Goal: Transaction & Acquisition: Book appointment/travel/reservation

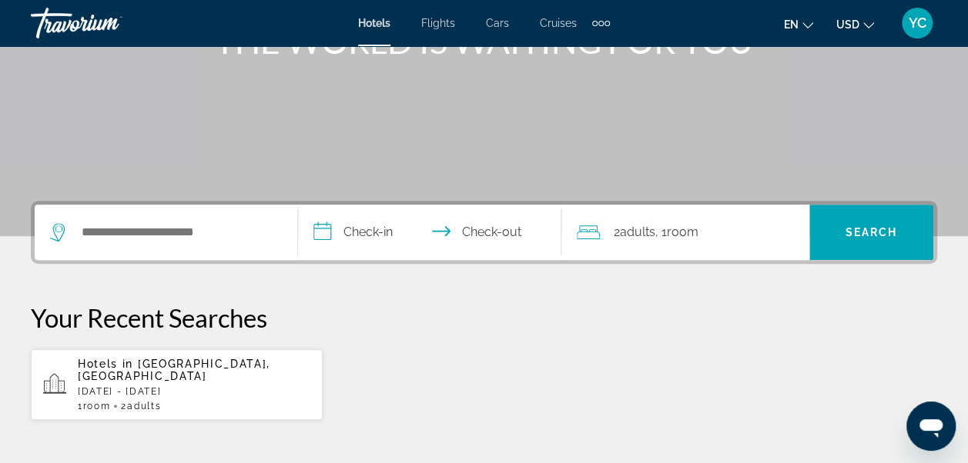
scroll to position [287, 0]
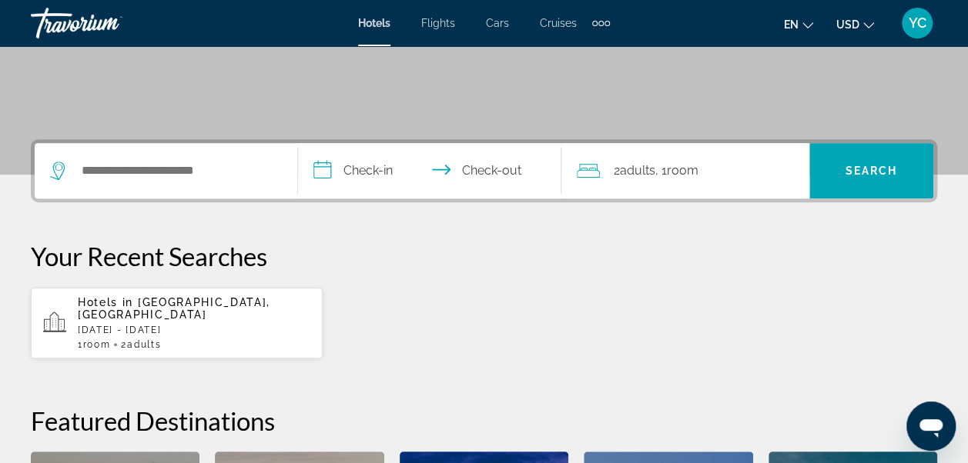
click at [247, 323] on div "Hotels in Riviera Maya, Mexico Fri, 07 Nov - Wed, 12 Nov 1 Room rooms 2 Adult A…" at bounding box center [194, 323] width 232 height 54
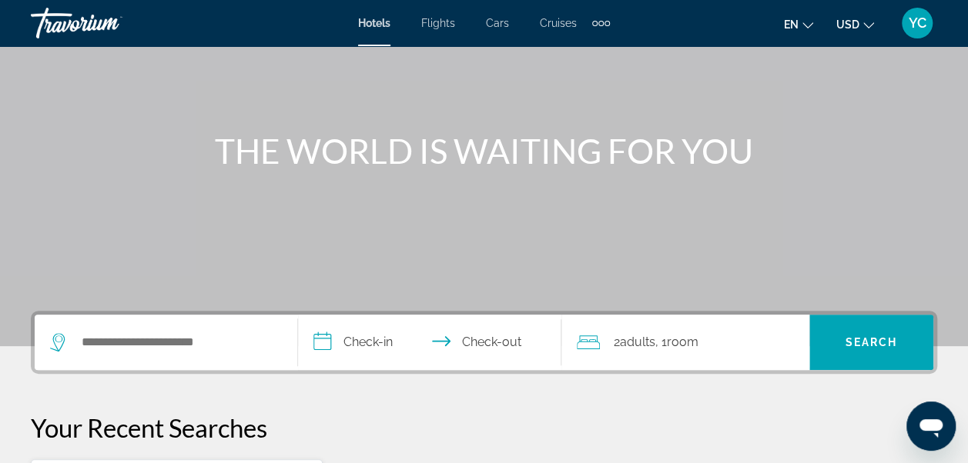
scroll to position [123, 0]
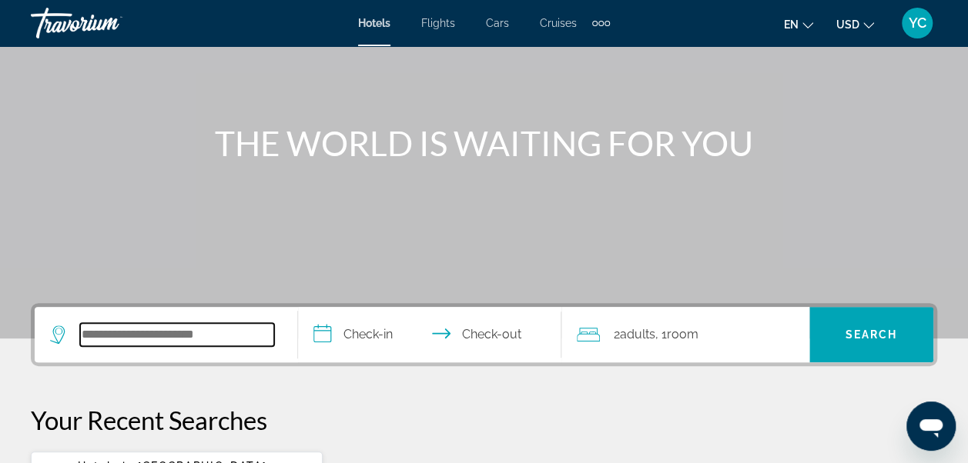
click at [165, 333] on input "Search widget" at bounding box center [177, 334] width 194 height 23
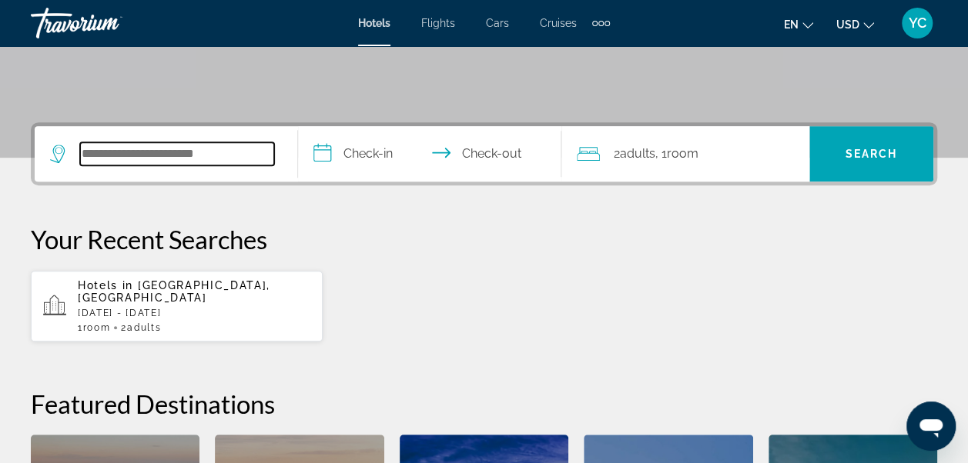
scroll to position [376, 0]
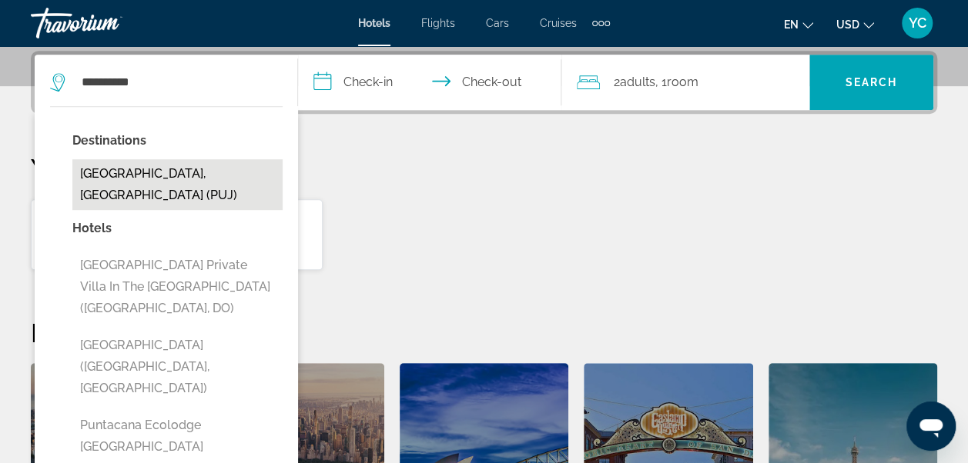
click at [190, 182] on button "[GEOGRAPHIC_DATA], [GEOGRAPHIC_DATA] (PUJ)" at bounding box center [177, 184] width 210 height 51
type input "**********"
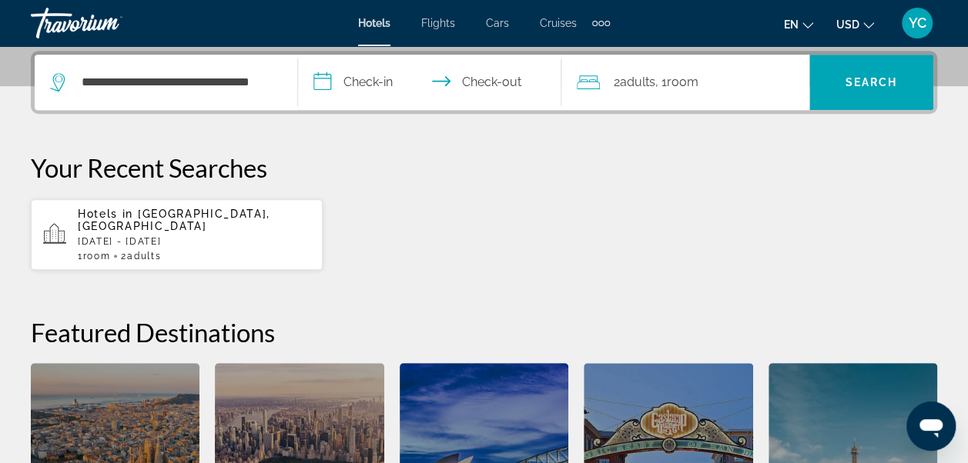
click at [365, 77] on input "**********" at bounding box center [432, 85] width 269 height 60
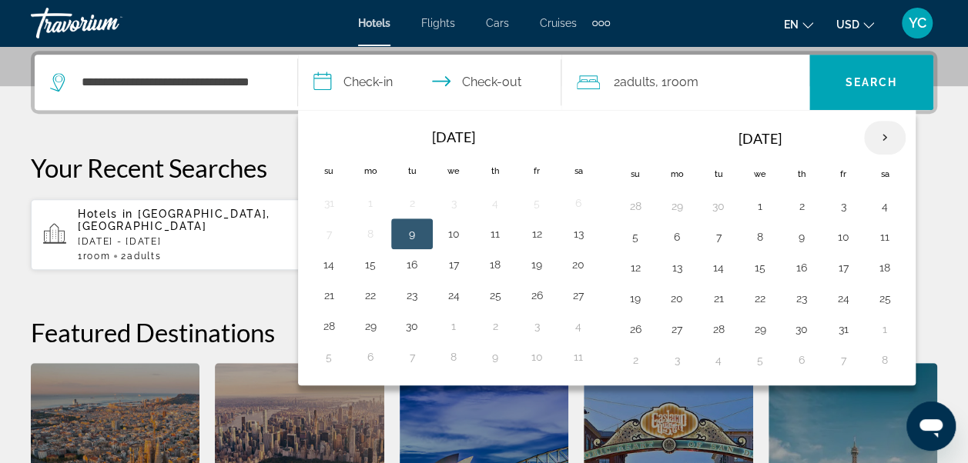
click at [873, 135] on th "Next month" at bounding box center [885, 138] width 42 height 34
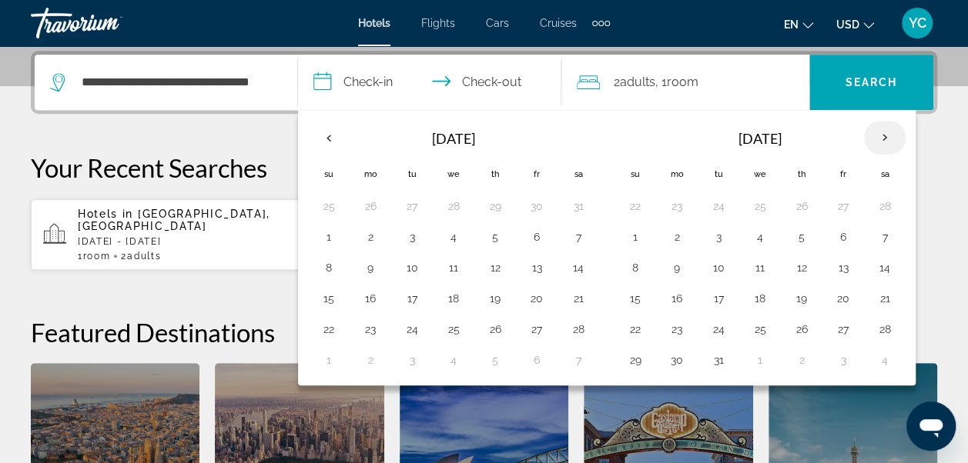
click at [873, 135] on th "Next month" at bounding box center [885, 138] width 42 height 34
click at [831, 204] on button "3" at bounding box center [843, 207] width 25 height 22
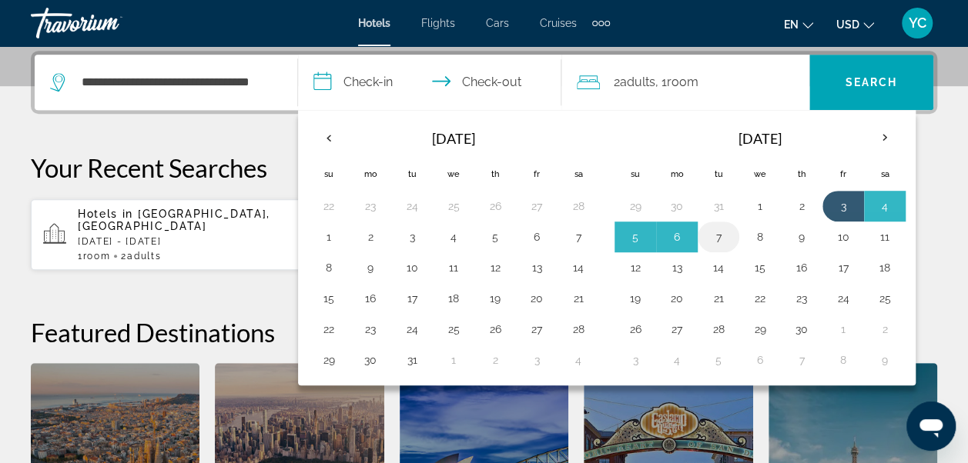
click at [718, 234] on button "7" at bounding box center [718, 237] width 25 height 22
type input "**********"
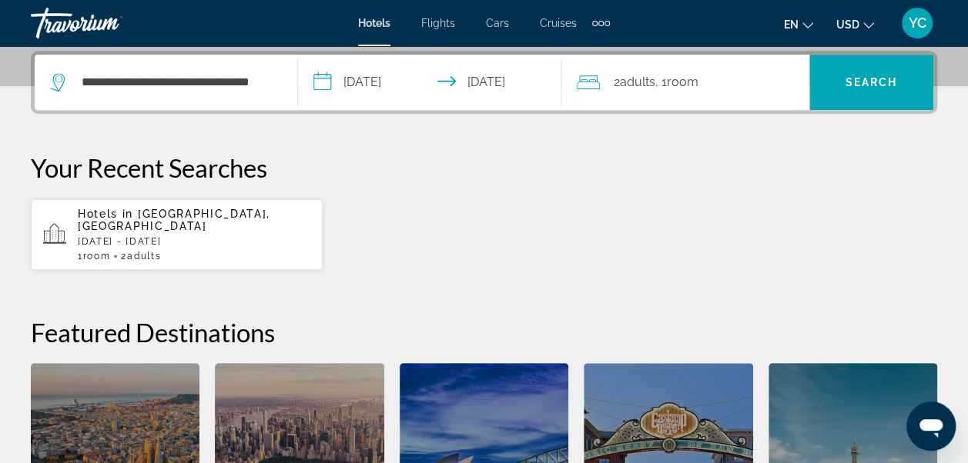
click at [694, 92] on span ", 1 Room rooms" at bounding box center [676, 83] width 43 height 22
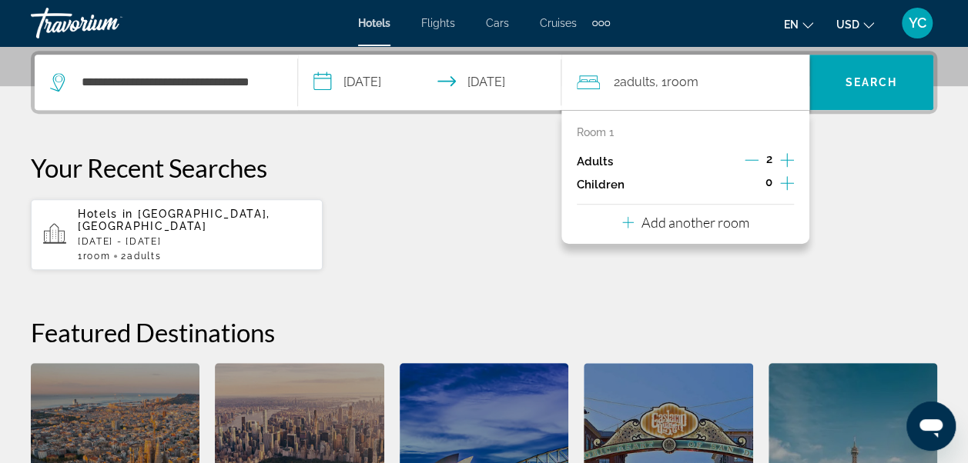
click at [627, 220] on icon "Travelers: 2 adults, 0 children" at bounding box center [628, 223] width 12 height 12
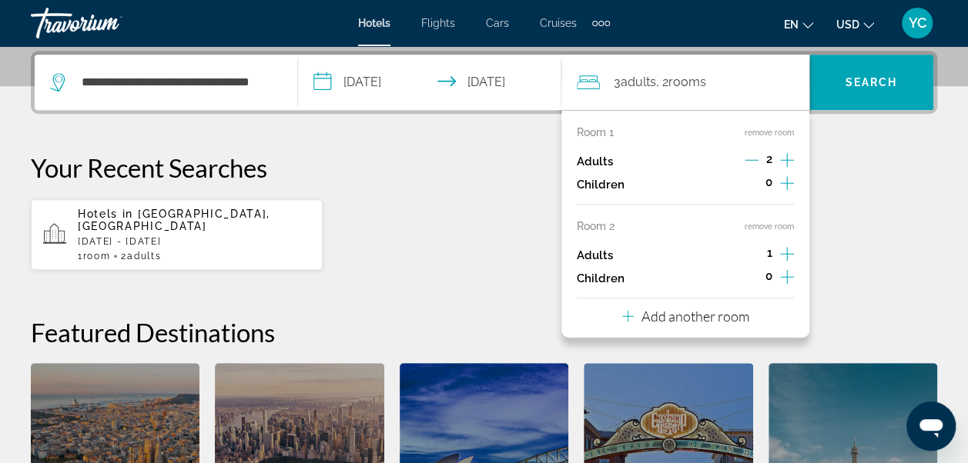
click at [784, 85] on div "3 Adult Adults , 2 Room rooms" at bounding box center [693, 83] width 232 height 22
click at [850, 155] on p "Your Recent Searches" at bounding box center [484, 167] width 906 height 31
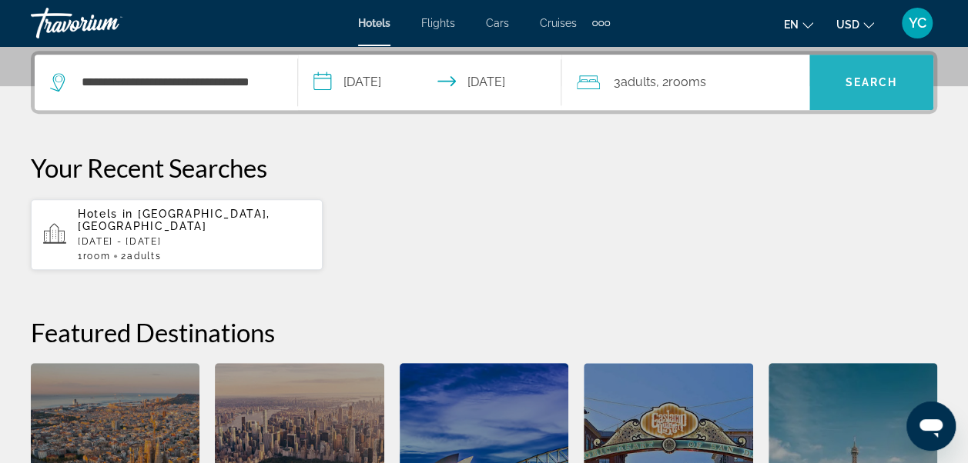
click at [873, 79] on span "Search" at bounding box center [871, 82] width 52 height 12
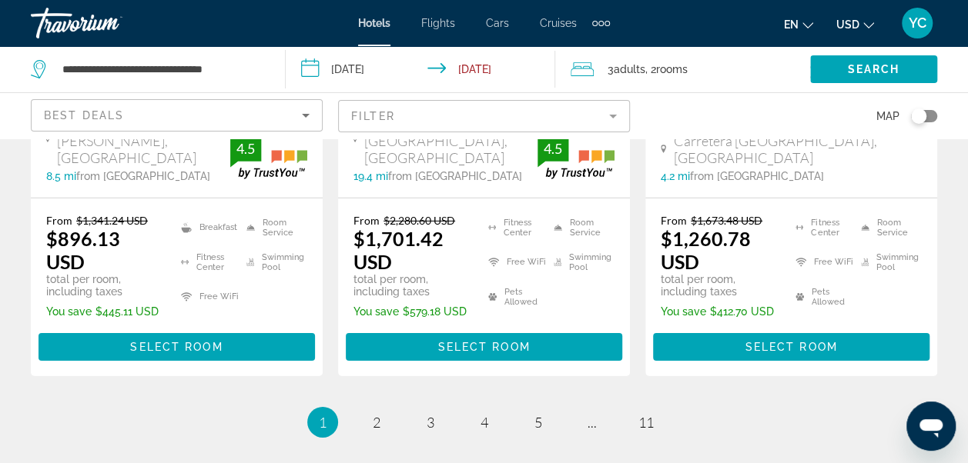
scroll to position [2319, 0]
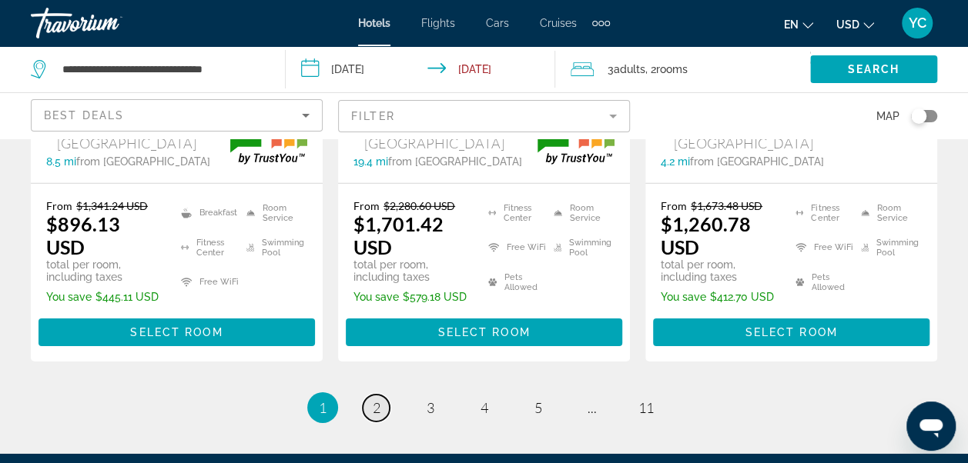
click at [376, 400] on span "2" at bounding box center [377, 408] width 8 height 17
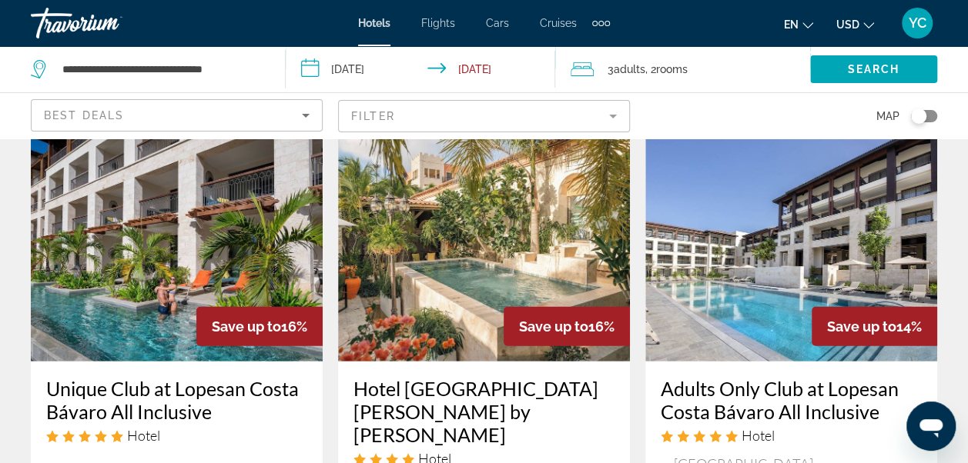
scroll to position [2001, 0]
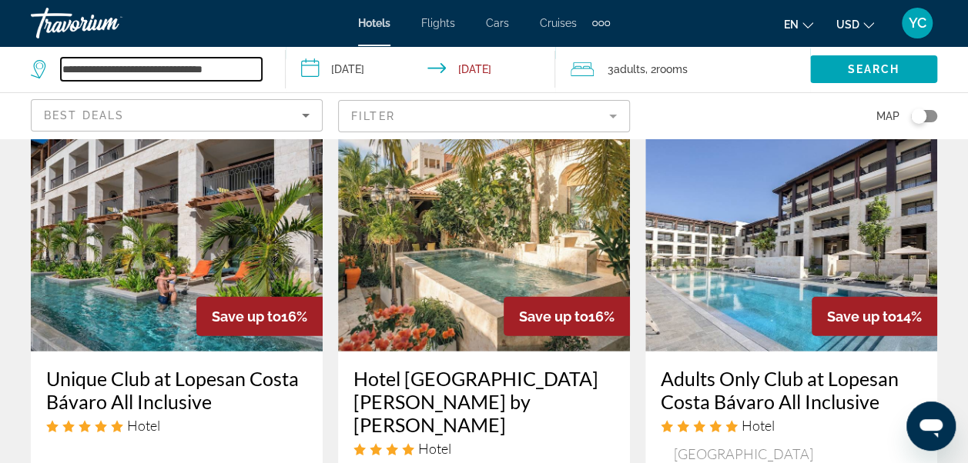
click at [243, 67] on input "**********" at bounding box center [161, 69] width 201 height 23
click at [256, 69] on input "**********" at bounding box center [161, 69] width 201 height 23
type input "*"
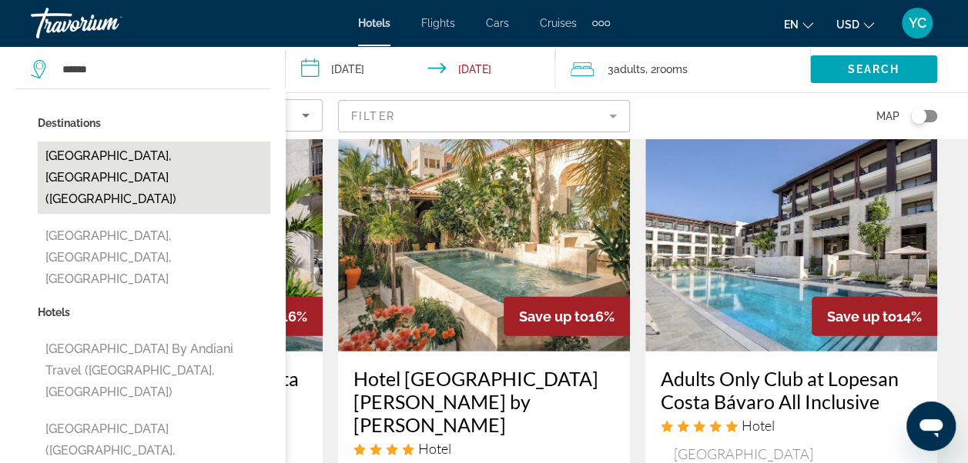
click at [189, 155] on button "[GEOGRAPHIC_DATA], [GEOGRAPHIC_DATA] ([GEOGRAPHIC_DATA])" at bounding box center [154, 178] width 232 height 72
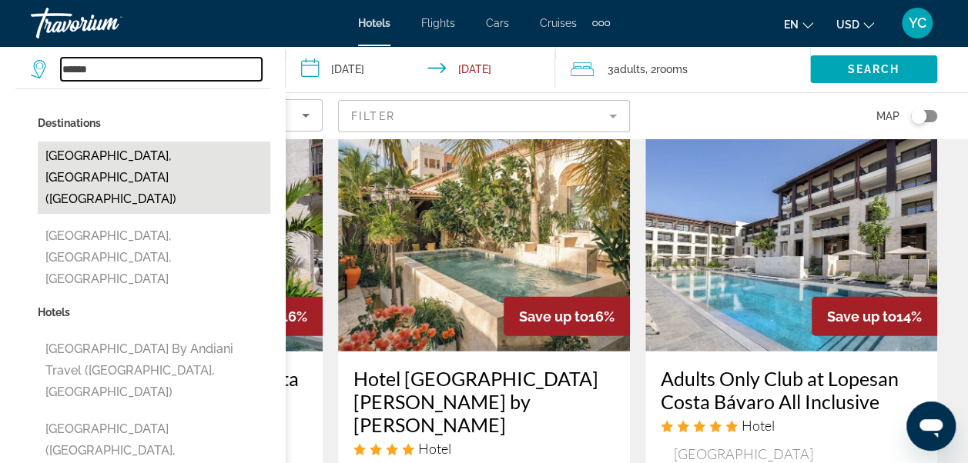
type input "**********"
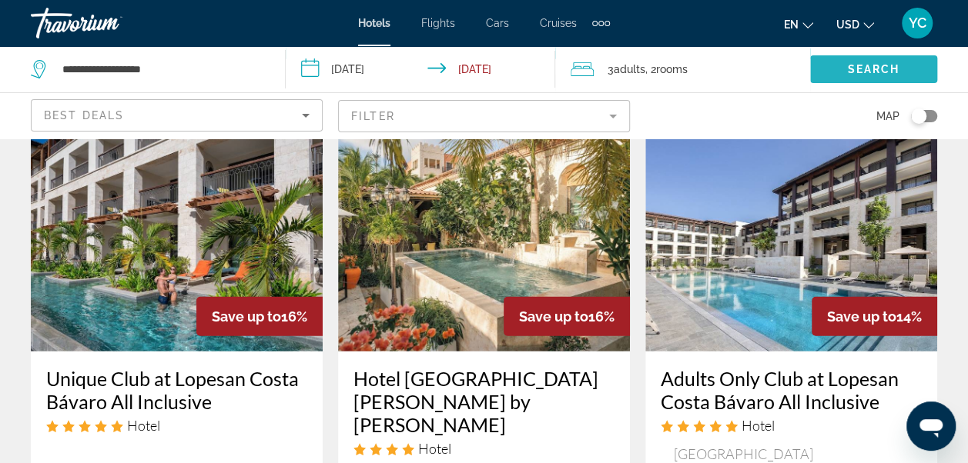
click at [858, 69] on span "Search" at bounding box center [874, 69] width 52 height 12
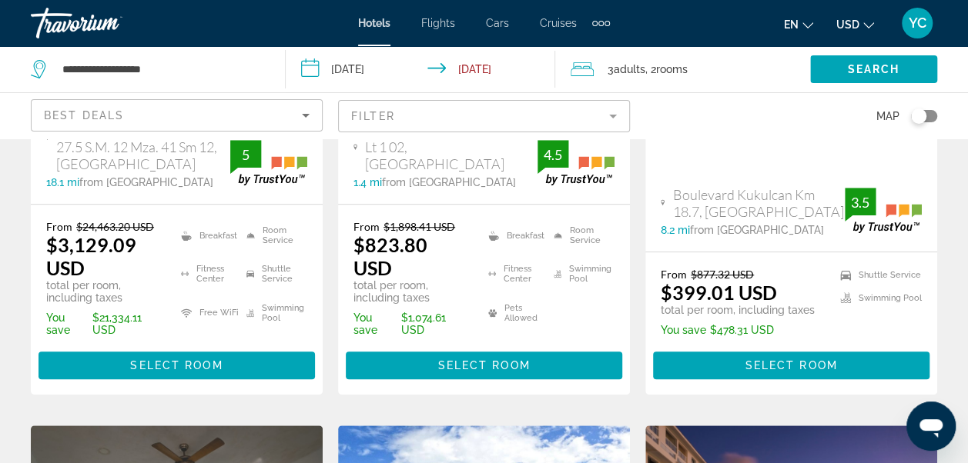
scroll to position [431, 0]
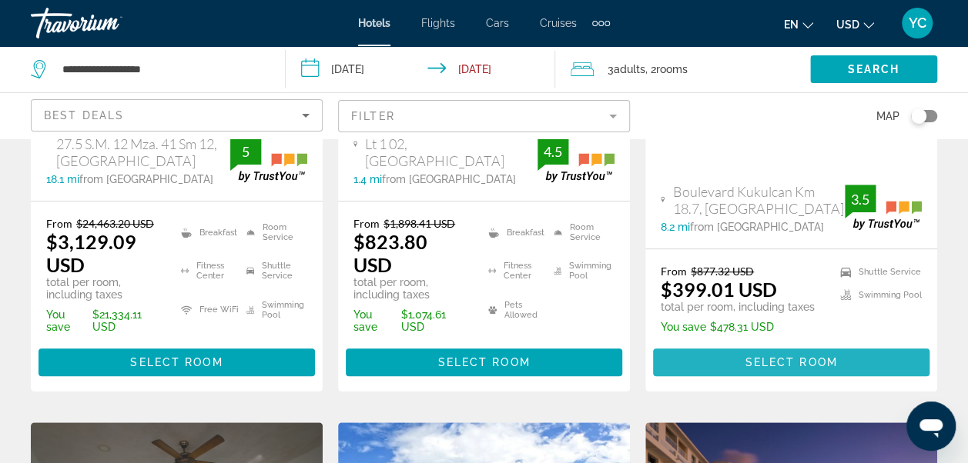
click at [828, 356] on span "Select Room" at bounding box center [790, 362] width 92 height 12
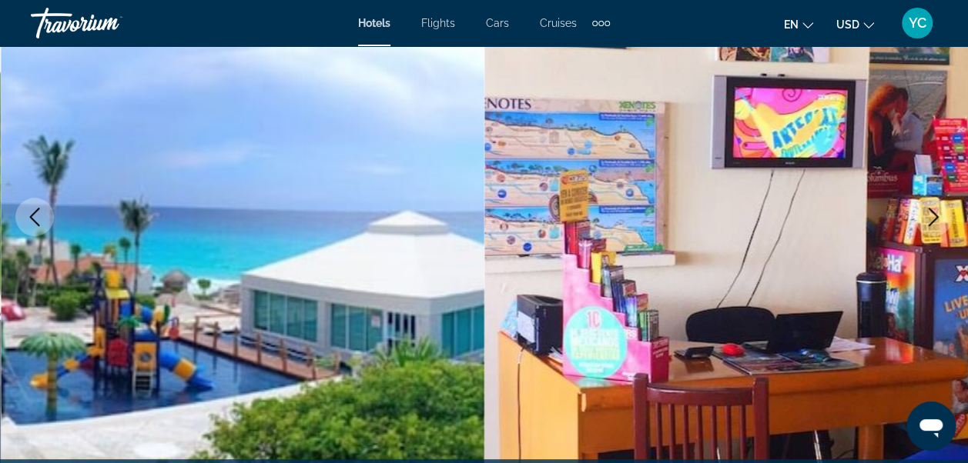
scroll to position [216, 0]
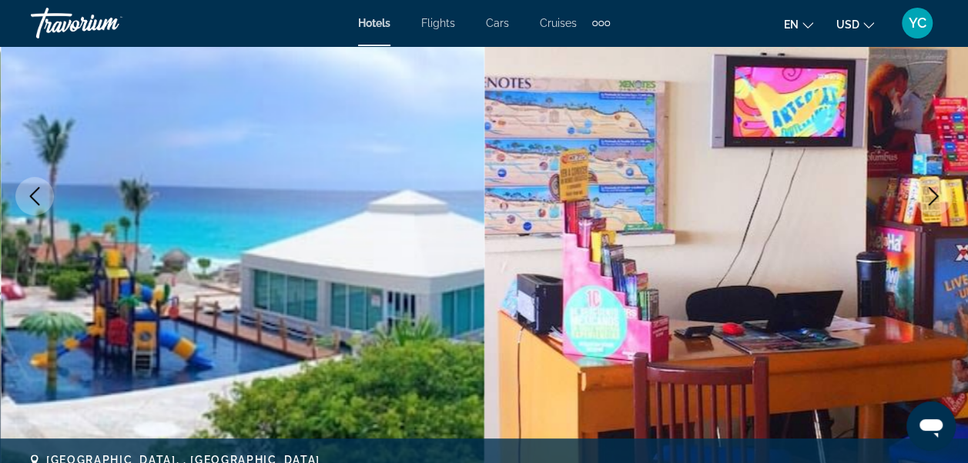
click at [933, 199] on icon "Next image" at bounding box center [933, 196] width 10 height 18
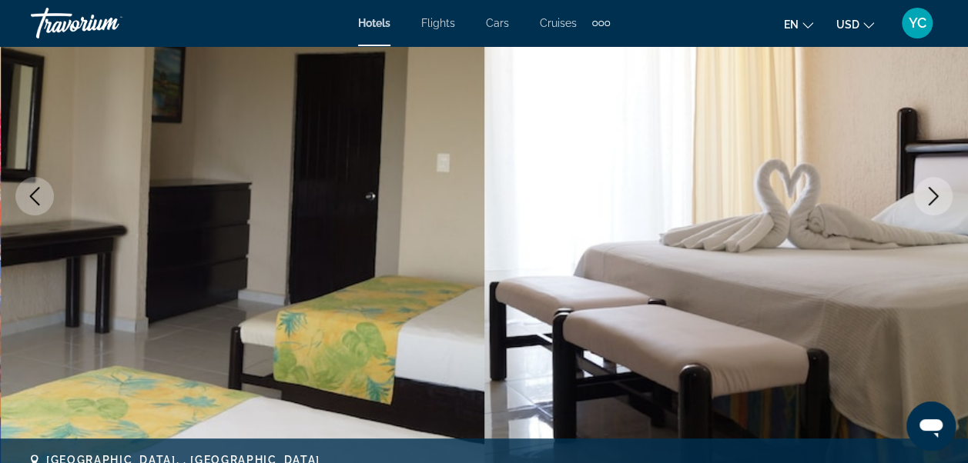
click at [933, 199] on icon "Next image" at bounding box center [933, 196] width 10 height 18
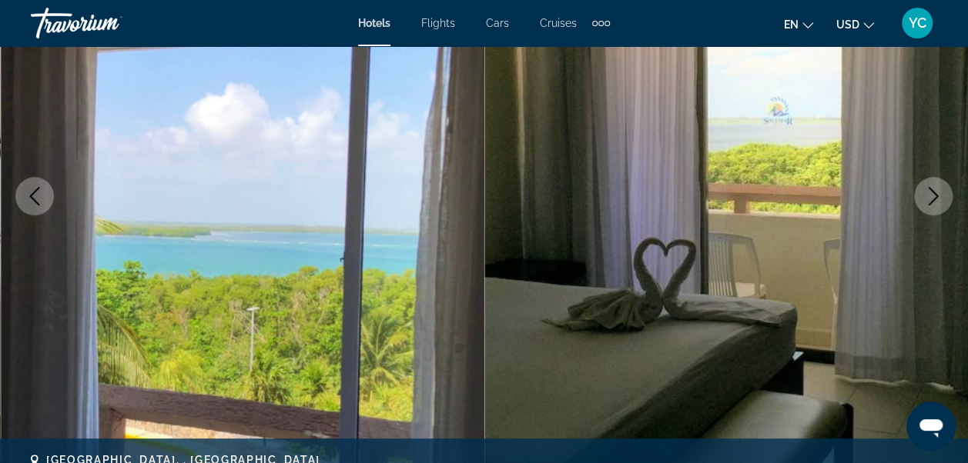
click at [933, 199] on icon "Next image" at bounding box center [933, 196] width 10 height 18
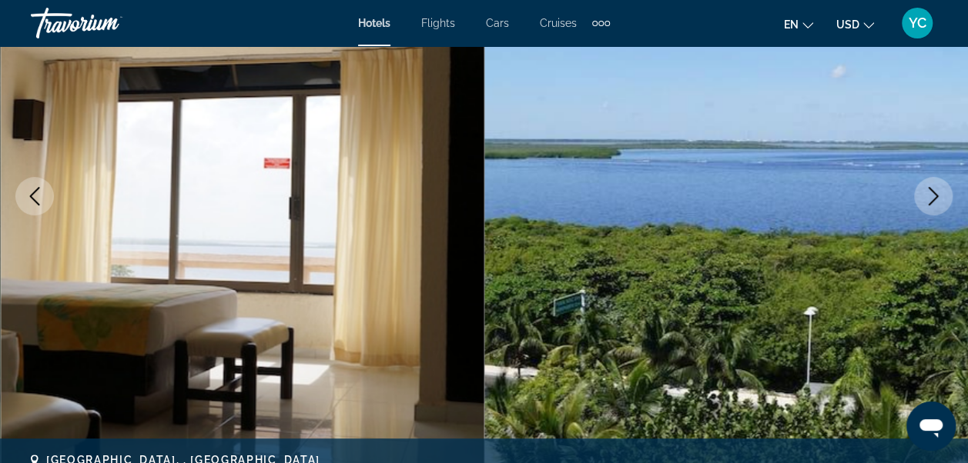
click at [933, 199] on icon "Next image" at bounding box center [933, 196] width 10 height 18
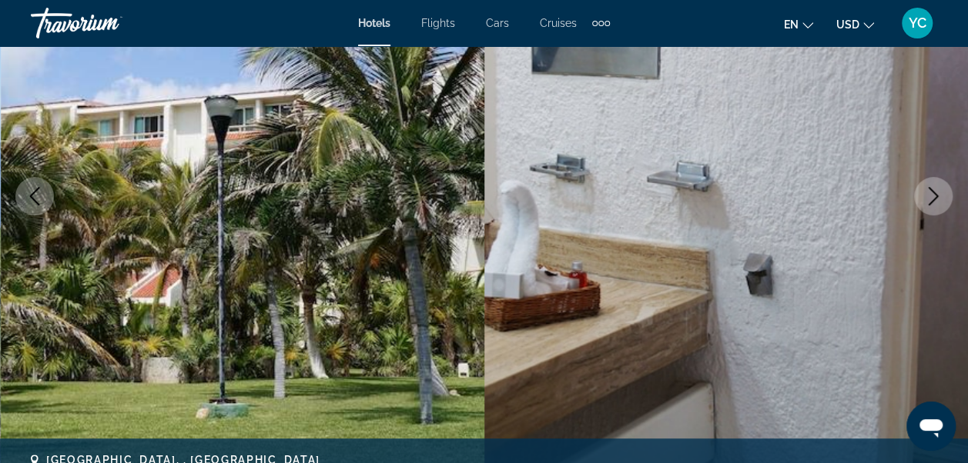
click at [933, 199] on icon "Next image" at bounding box center [933, 196] width 10 height 18
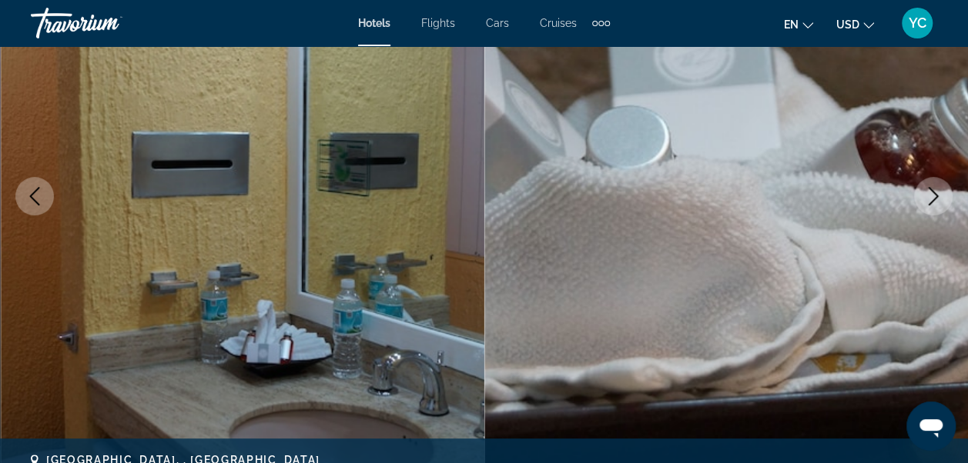
click at [933, 199] on icon "Next image" at bounding box center [933, 196] width 10 height 18
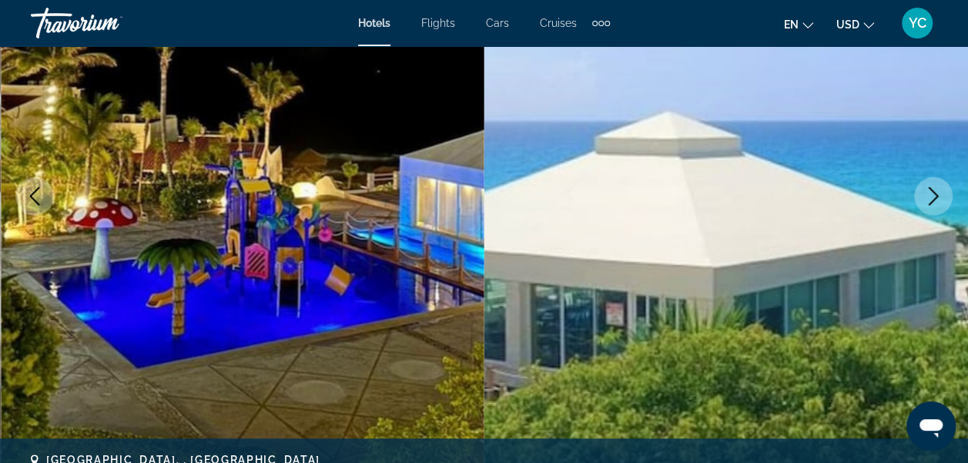
click at [933, 199] on icon "Next image" at bounding box center [933, 196] width 10 height 18
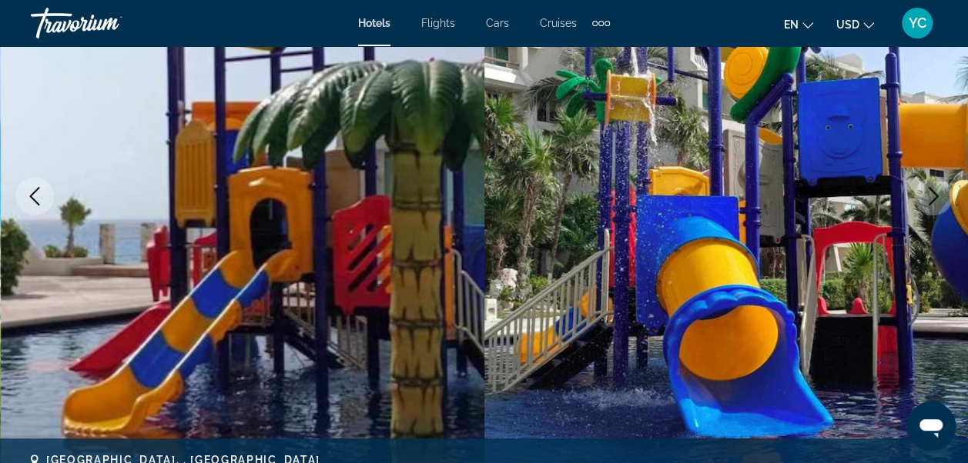
click at [933, 199] on icon "Next image" at bounding box center [933, 196] width 10 height 18
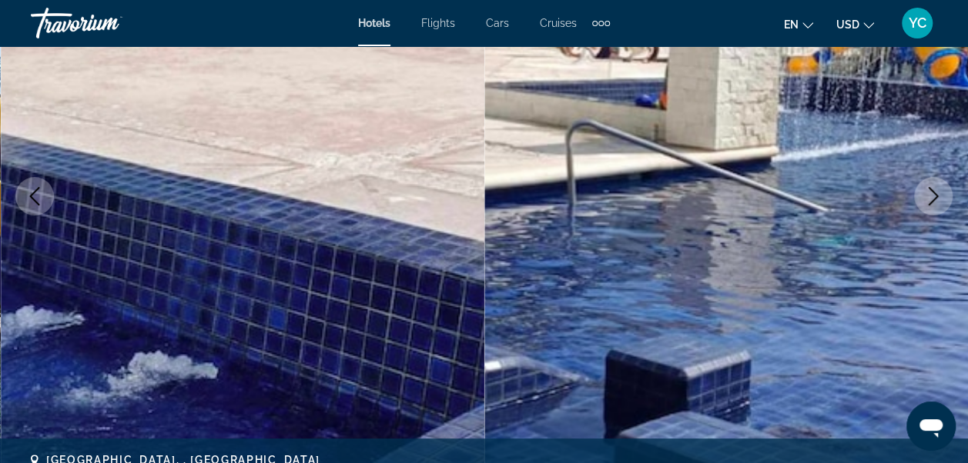
click at [933, 199] on icon "Next image" at bounding box center [933, 196] width 10 height 18
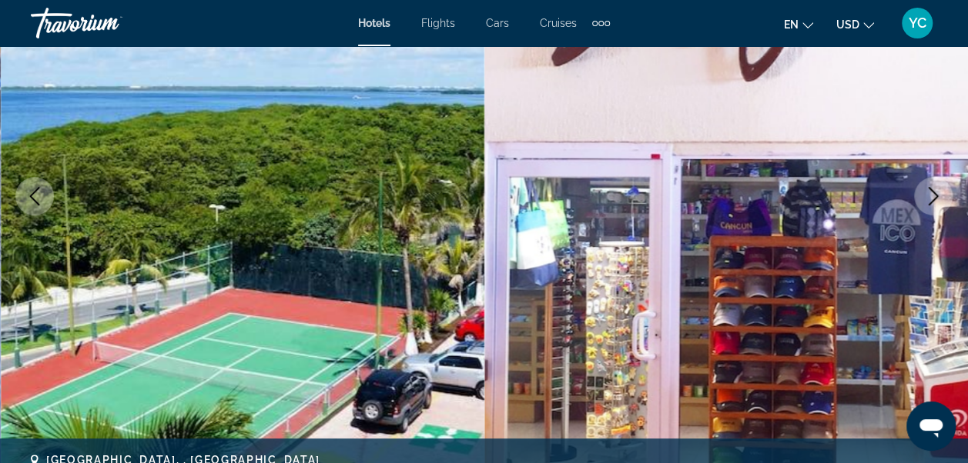
click at [933, 199] on icon "Next image" at bounding box center [933, 196] width 10 height 18
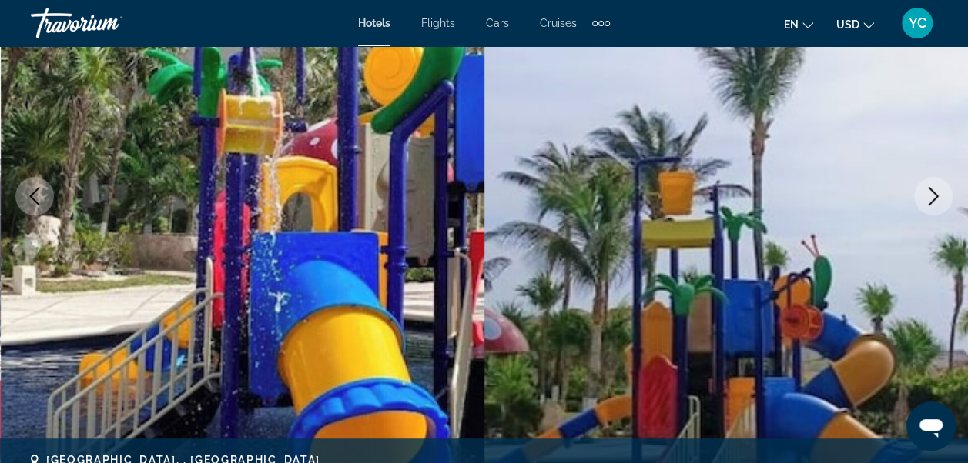
click at [933, 199] on icon "Next image" at bounding box center [933, 196] width 10 height 18
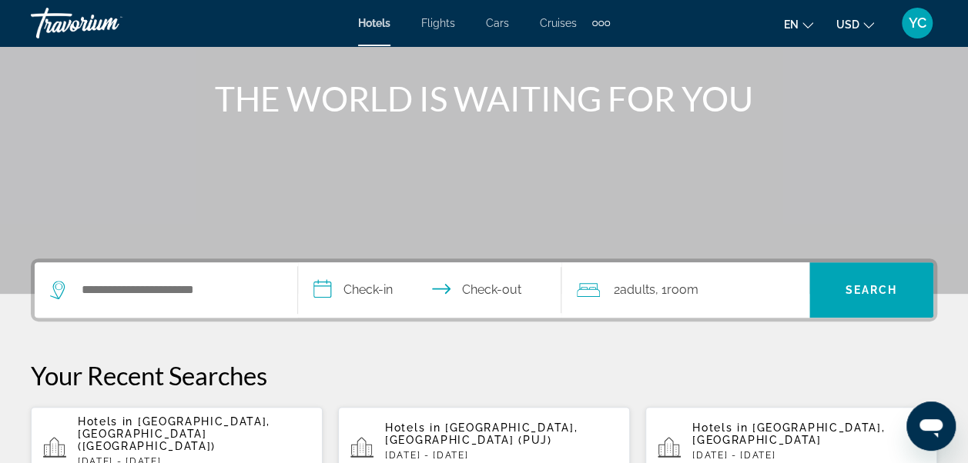
scroll to position [185, 0]
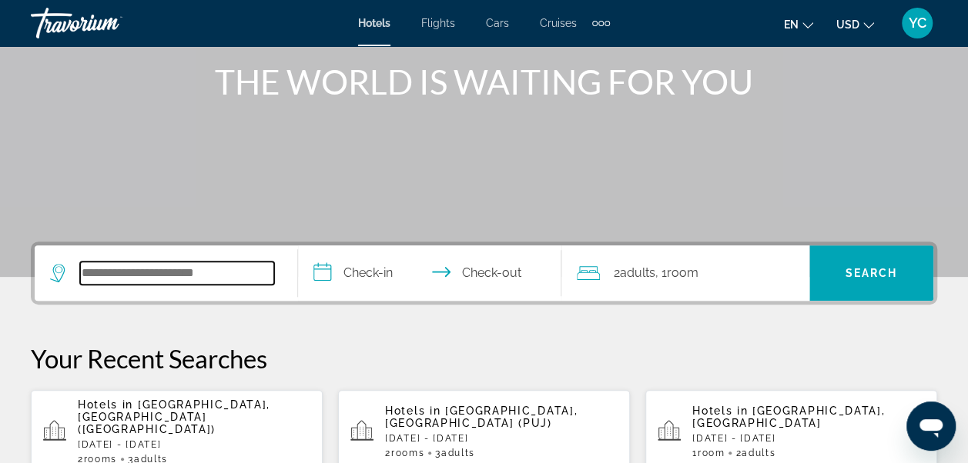
click at [132, 280] on input "Search widget" at bounding box center [177, 273] width 194 height 23
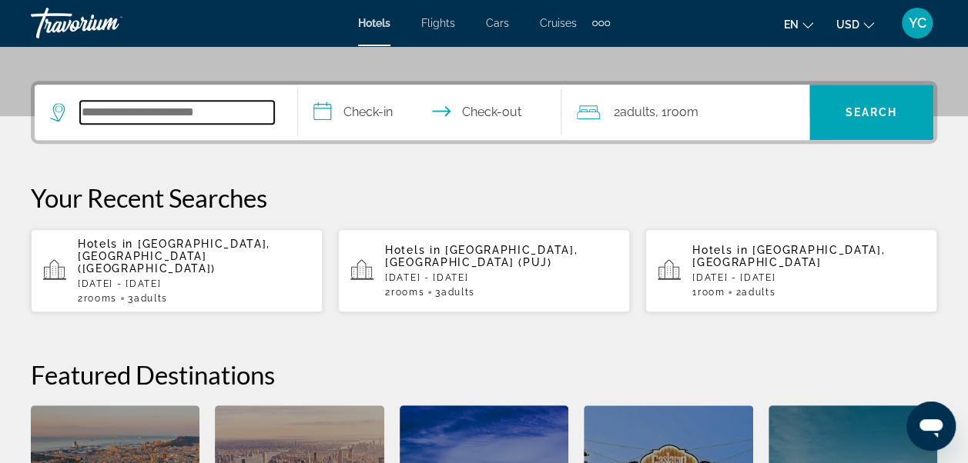
scroll to position [376, 0]
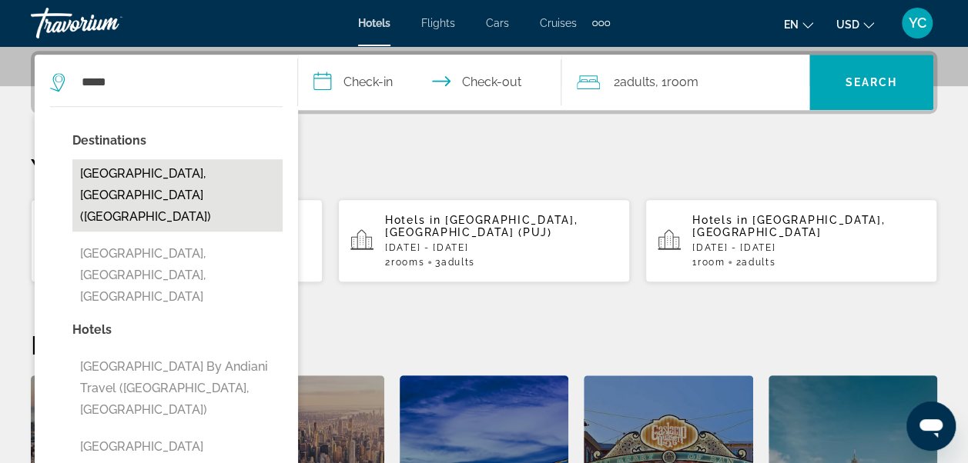
click at [115, 177] on button "[GEOGRAPHIC_DATA], [GEOGRAPHIC_DATA] ([GEOGRAPHIC_DATA])" at bounding box center [177, 195] width 210 height 72
type input "**********"
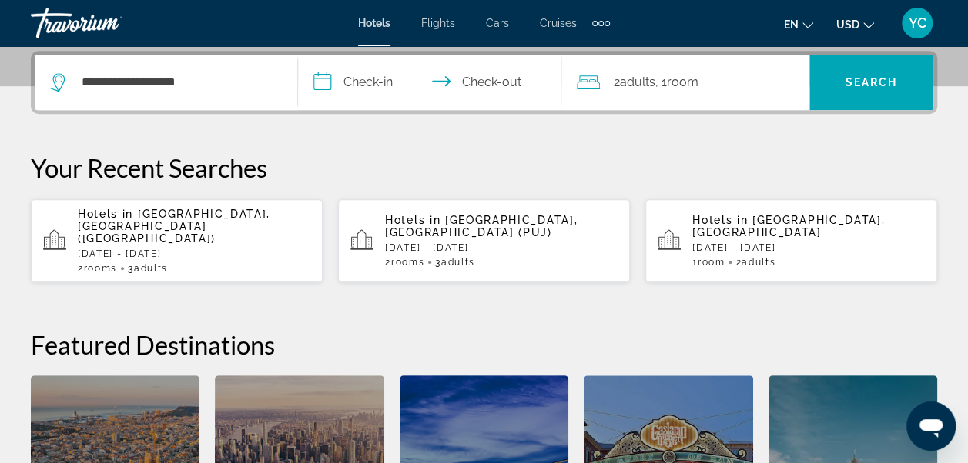
click at [343, 71] on input "**********" at bounding box center [432, 85] width 269 height 60
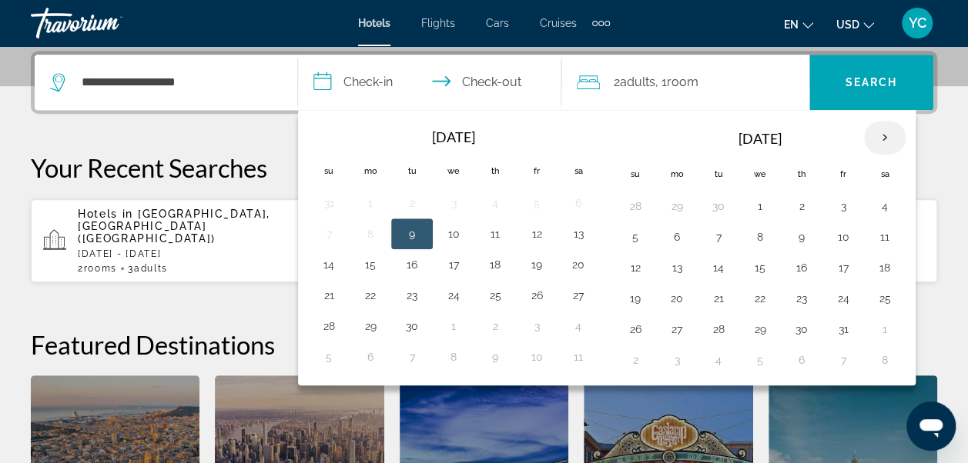
click at [882, 137] on th "Next month" at bounding box center [885, 138] width 42 height 34
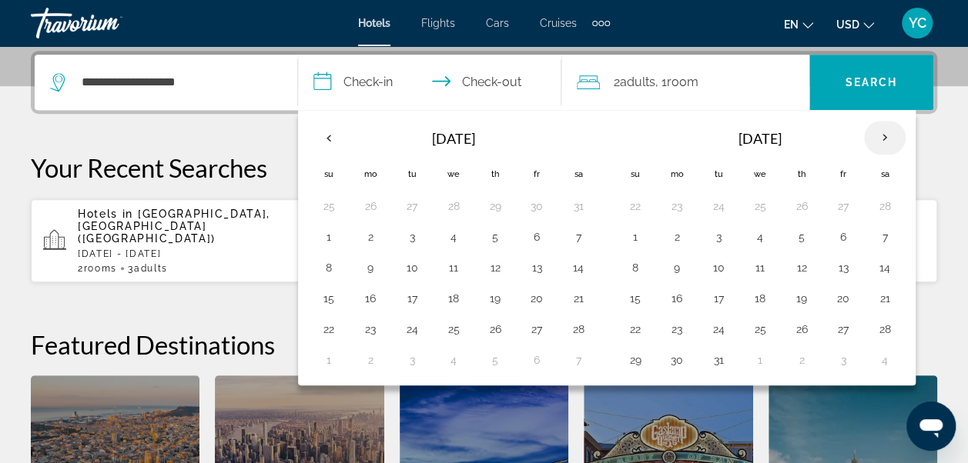
click at [882, 137] on th "Next month" at bounding box center [885, 138] width 42 height 34
click at [831, 241] on button "8" at bounding box center [843, 237] width 25 height 22
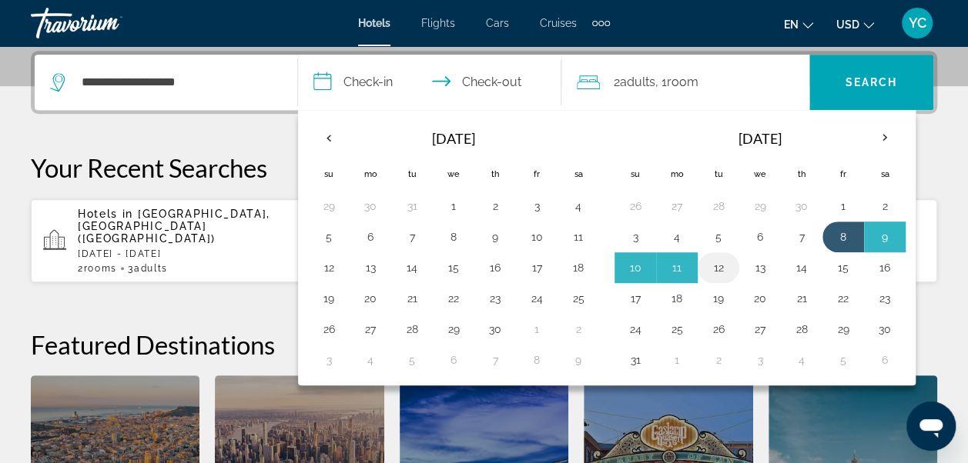
click at [718, 265] on button "12" at bounding box center [718, 268] width 25 height 22
type input "**********"
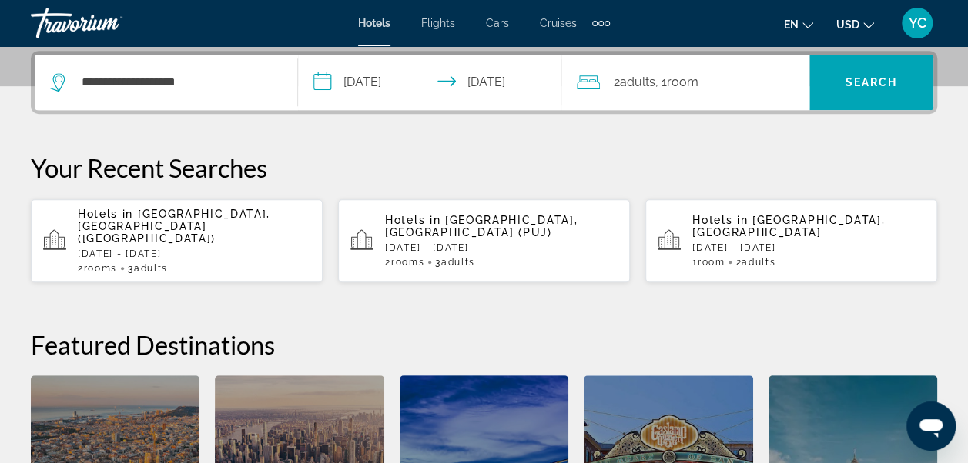
click at [737, 78] on div "2 Adult Adults , 1 Room rooms" at bounding box center [693, 83] width 232 height 22
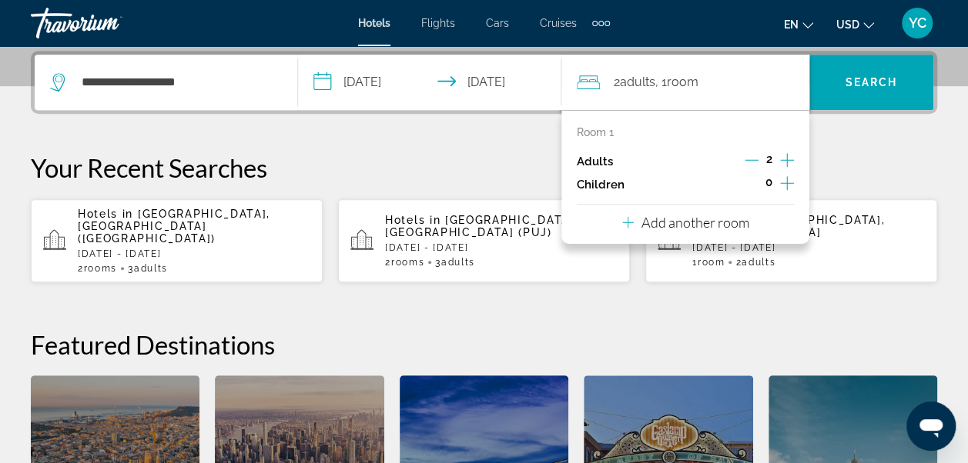
click at [716, 219] on p "Add another room" at bounding box center [695, 222] width 108 height 17
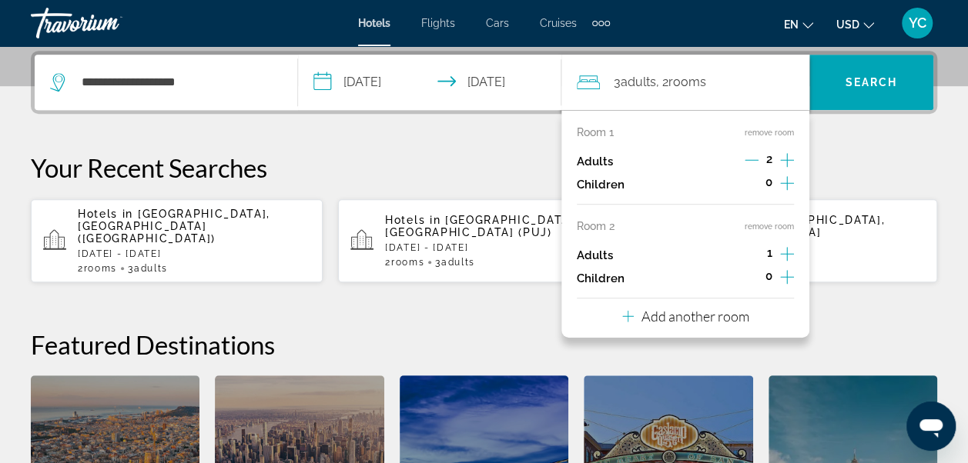
click at [858, 126] on div "**********" at bounding box center [484, 327] width 968 height 552
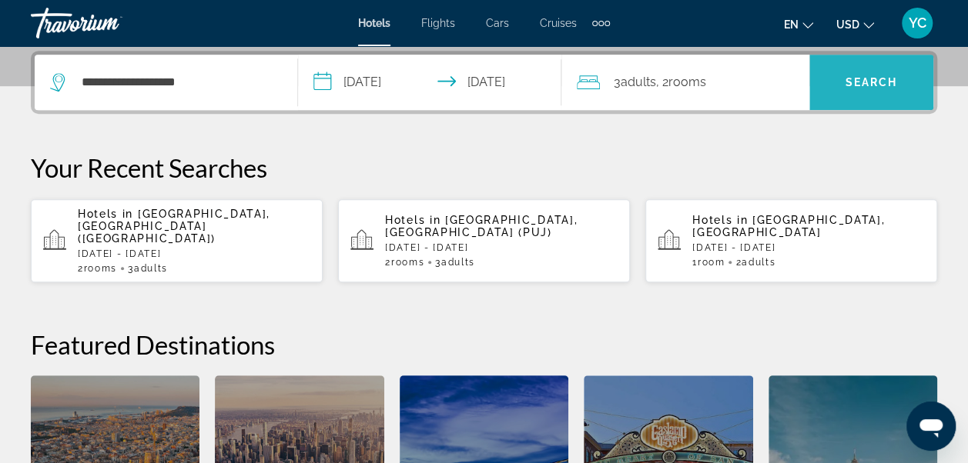
click at [870, 79] on span "Search" at bounding box center [871, 82] width 52 height 12
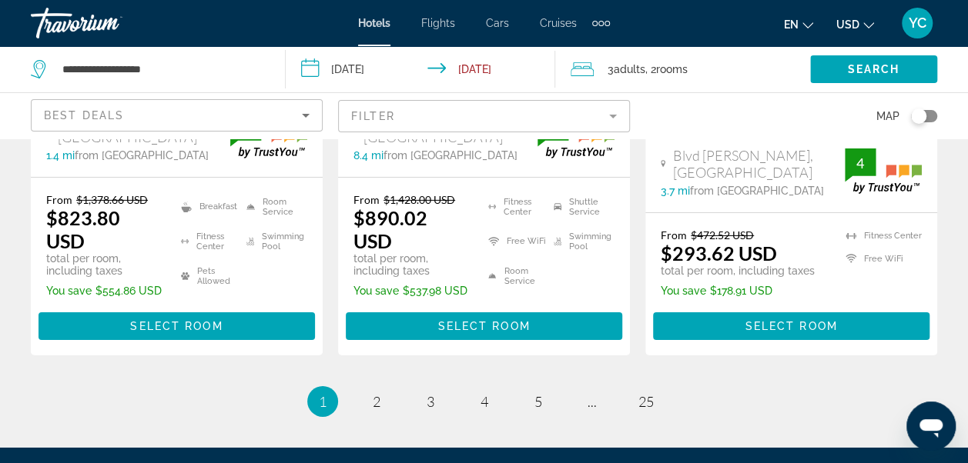
scroll to position [2411, 0]
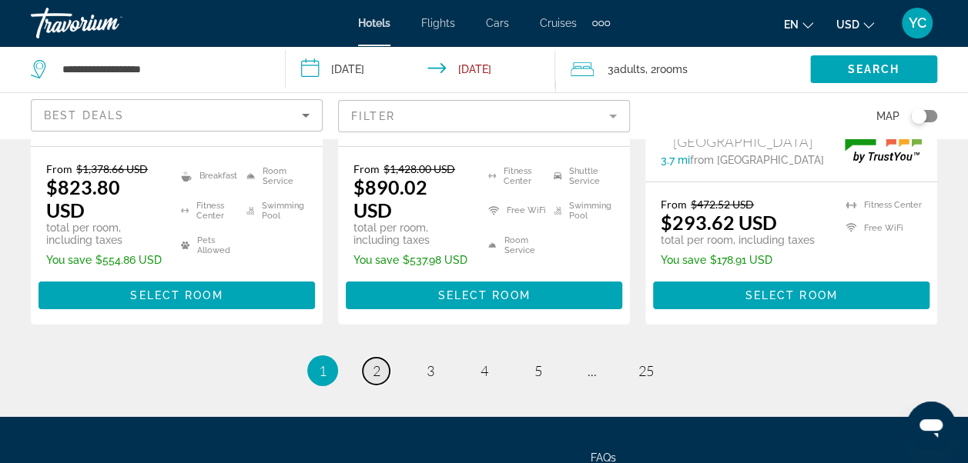
click at [377, 363] on span "2" at bounding box center [377, 371] width 8 height 17
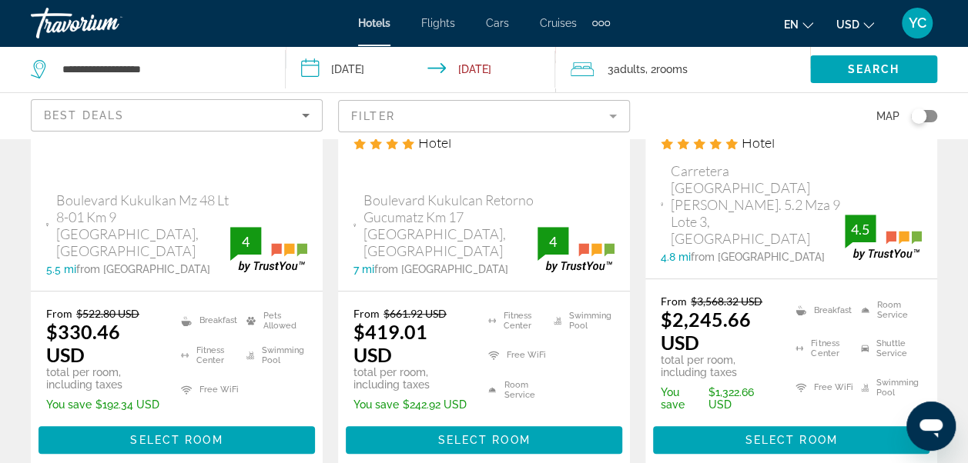
scroll to position [379, 0]
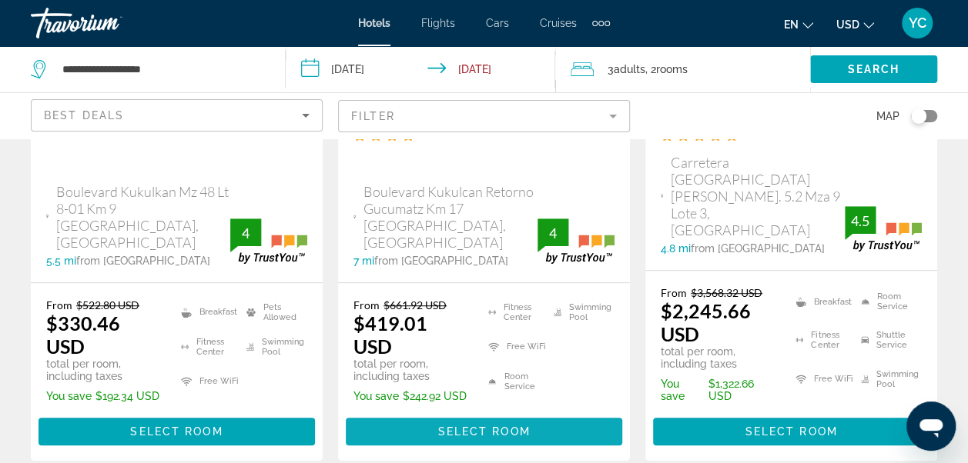
click at [527, 413] on span "Main content" at bounding box center [484, 431] width 276 height 37
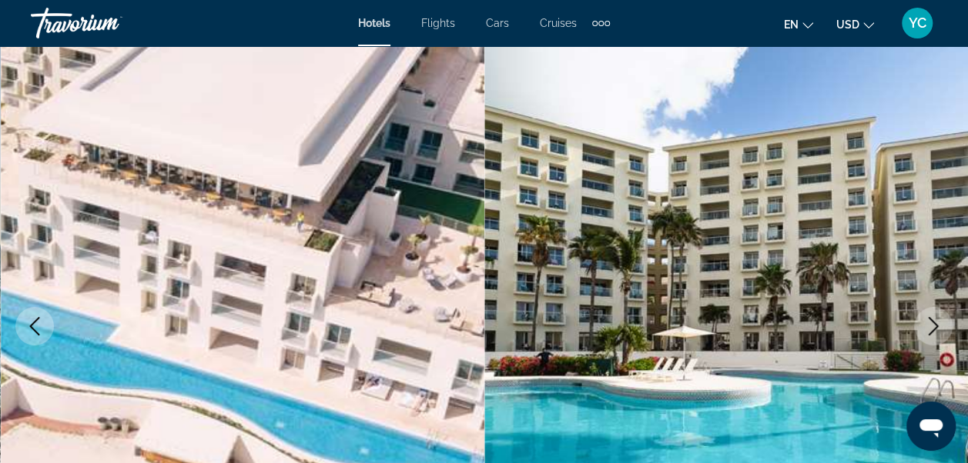
scroll to position [92, 0]
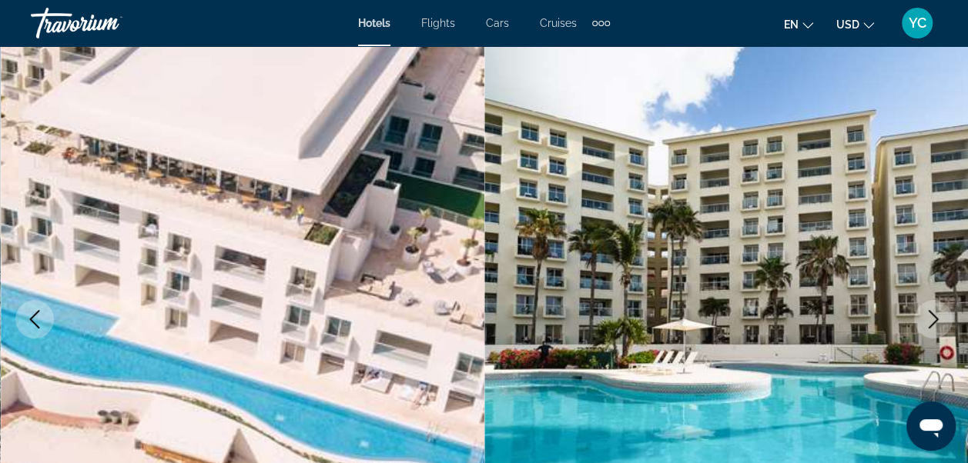
click at [924, 321] on icon "Next image" at bounding box center [933, 319] width 18 height 18
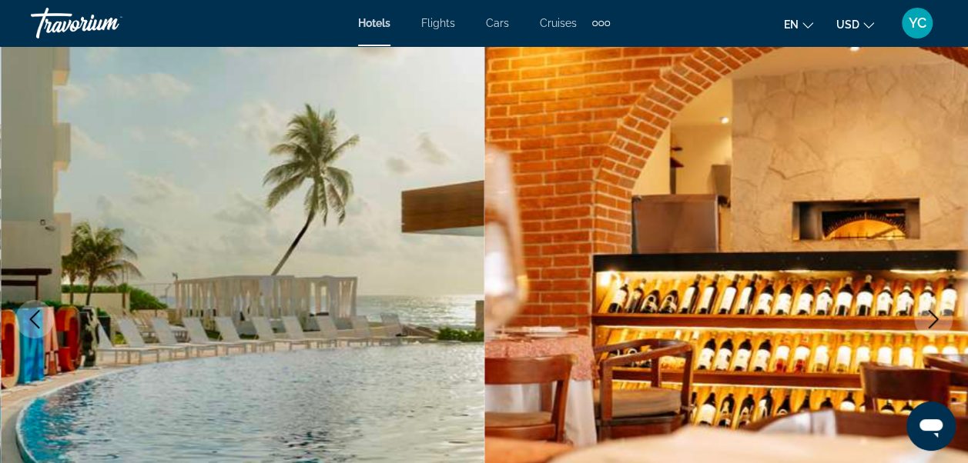
click at [924, 321] on icon "Next image" at bounding box center [933, 319] width 18 height 18
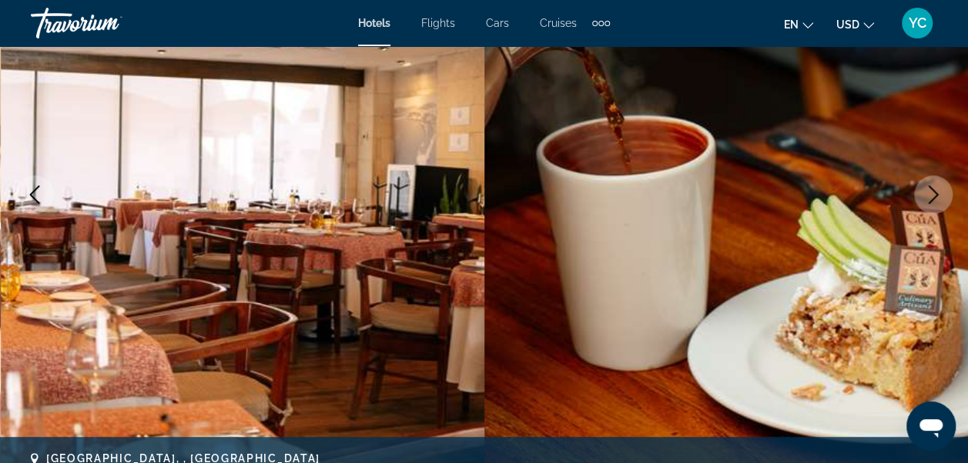
scroll to position [246, 0]
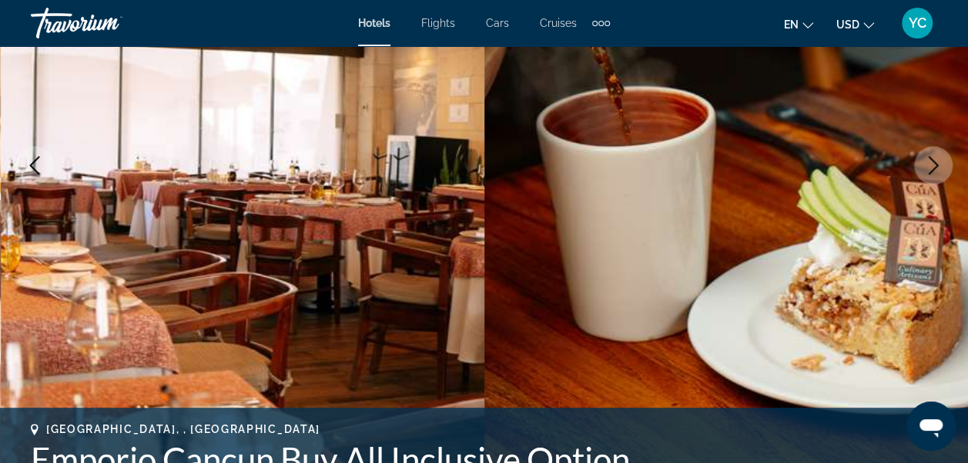
click at [928, 169] on icon "Next image" at bounding box center [933, 165] width 18 height 18
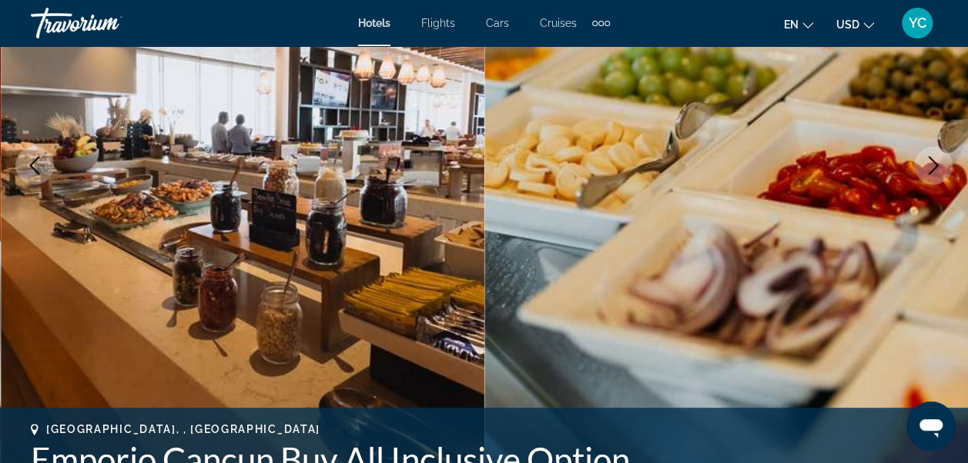
click at [936, 169] on icon "Next image" at bounding box center [933, 165] width 18 height 18
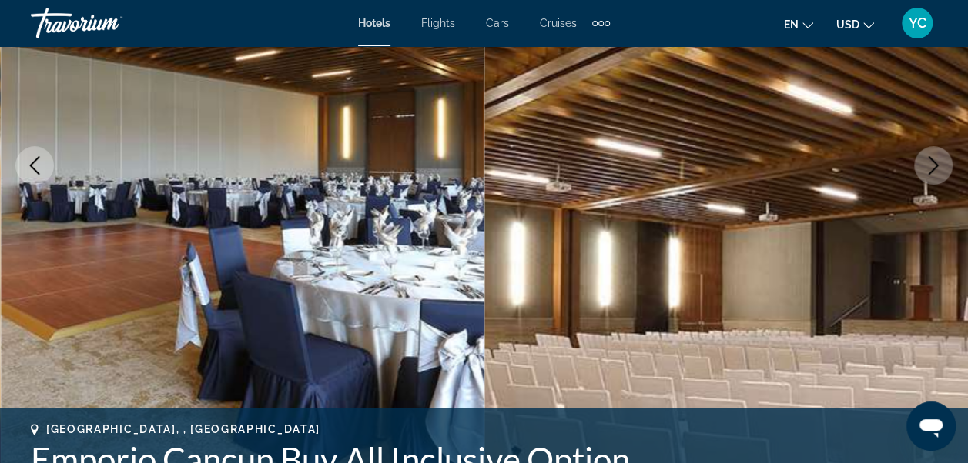
click at [936, 169] on icon "Next image" at bounding box center [933, 165] width 18 height 18
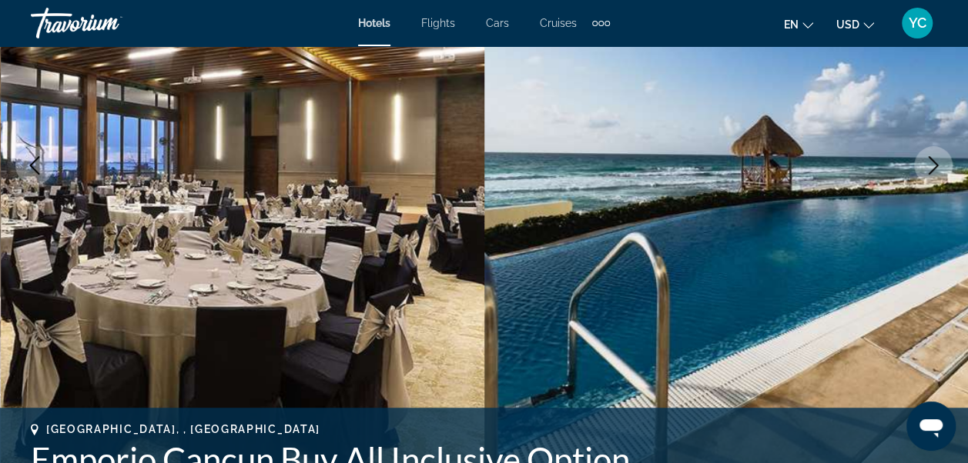
click at [936, 169] on icon "Next image" at bounding box center [933, 165] width 18 height 18
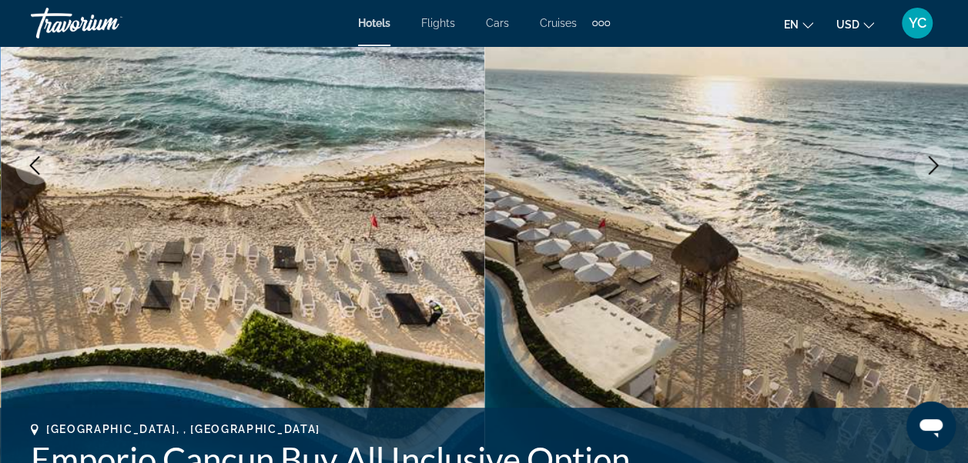
click at [936, 169] on icon "Next image" at bounding box center [933, 165] width 18 height 18
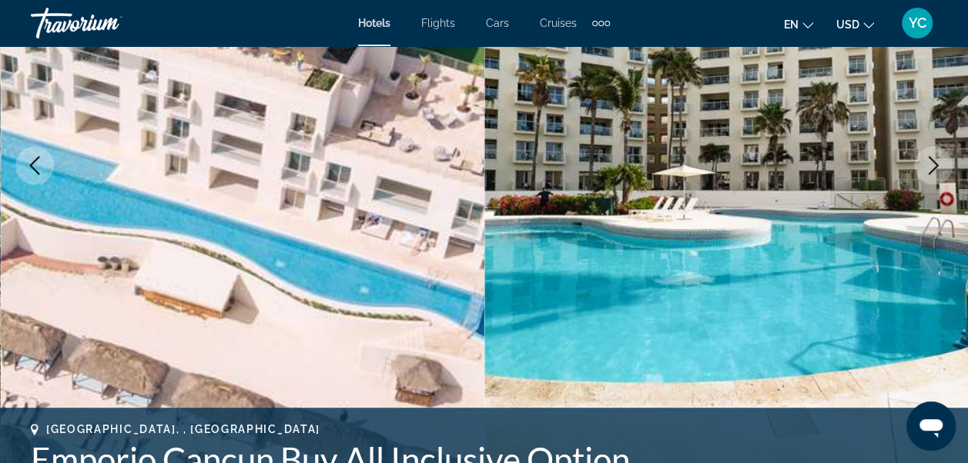
click at [936, 169] on icon "Next image" at bounding box center [933, 165] width 18 height 18
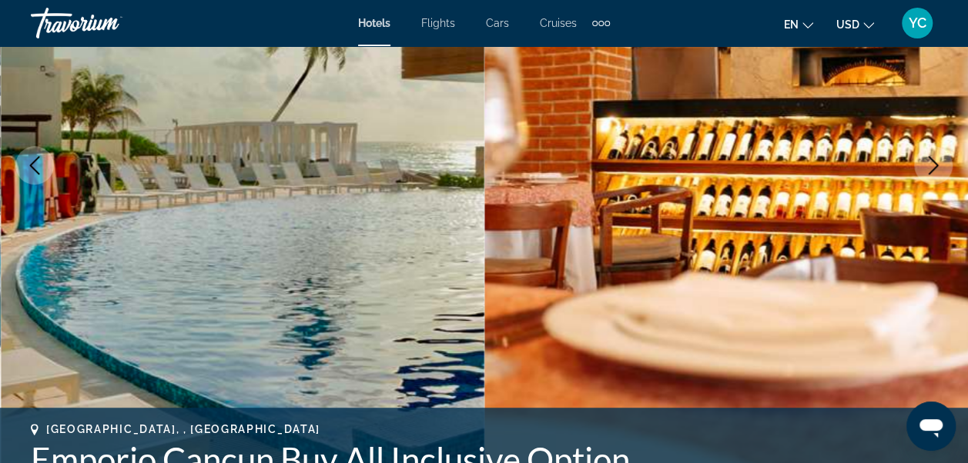
click at [936, 169] on icon "Next image" at bounding box center [933, 165] width 18 height 18
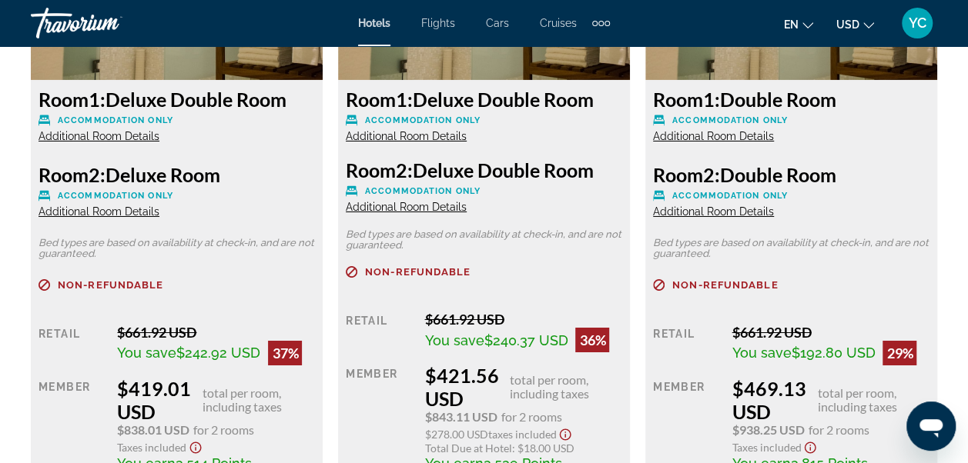
scroll to position [2544, 0]
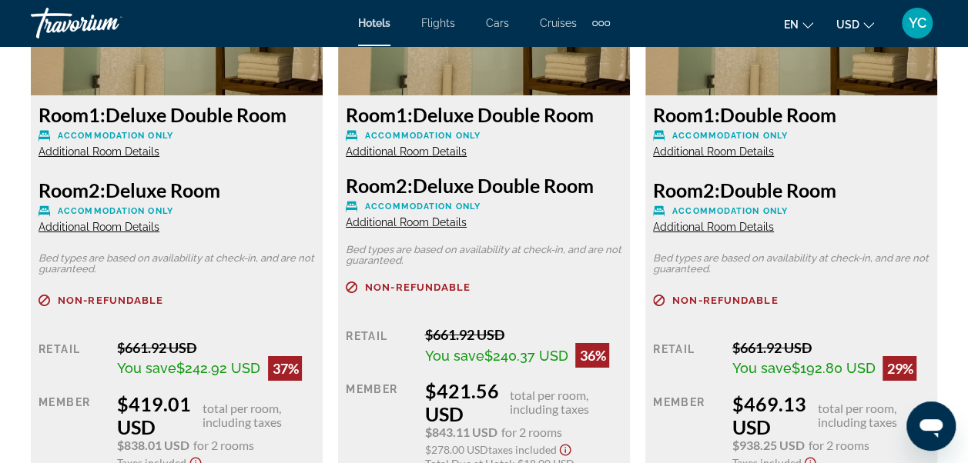
click at [966, 12] on div "Hotels Flights Cars Cruises Activities Hotels Flights Cars Cruises Activities e…" at bounding box center [484, 23] width 968 height 40
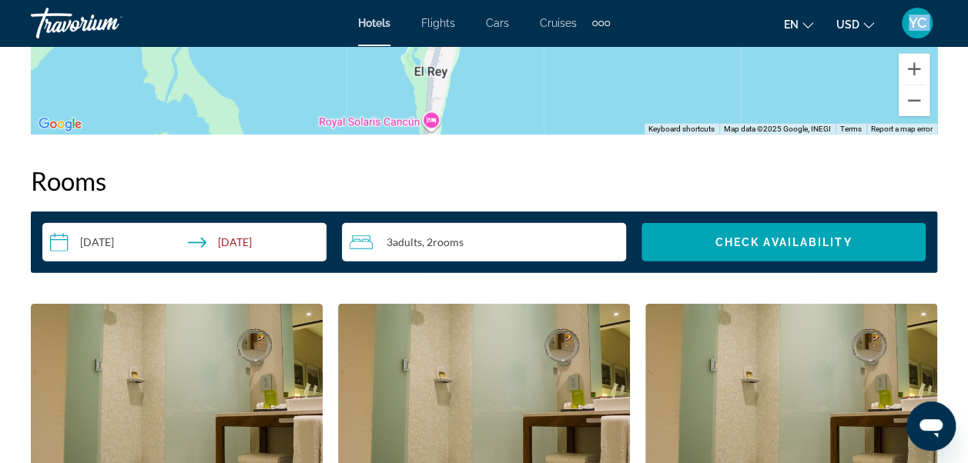
scroll to position [2164, 0]
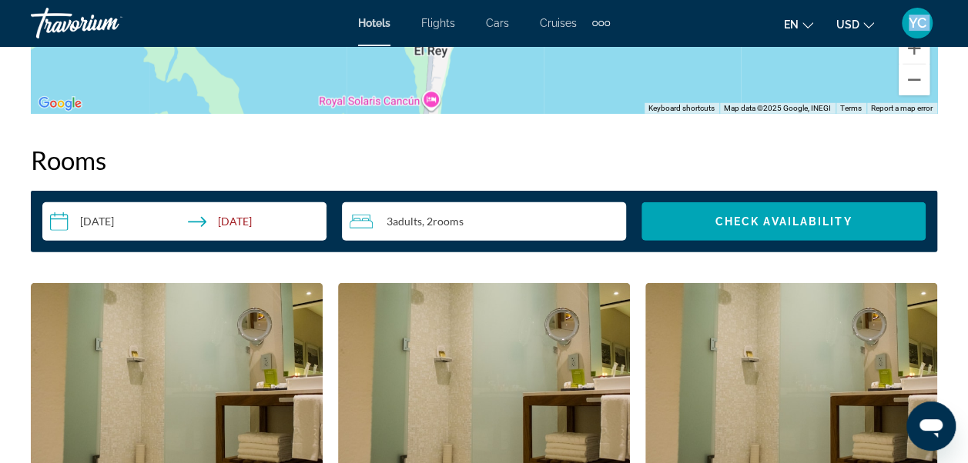
click at [493, 224] on div "3 Adult Adults , 2 Room rooms" at bounding box center [487, 221] width 276 height 18
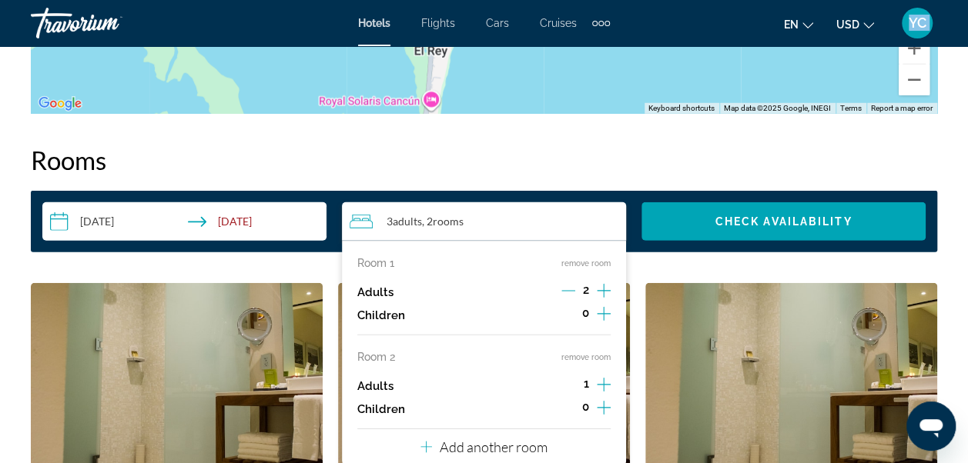
click at [603, 385] on icon "Increment adults" at bounding box center [604, 385] width 14 height 14
click at [565, 450] on div "Room 1 remove room Adults 2 Children 0 Room 2 remove room Adults 2 Children 0 A…" at bounding box center [484, 355] width 284 height 228
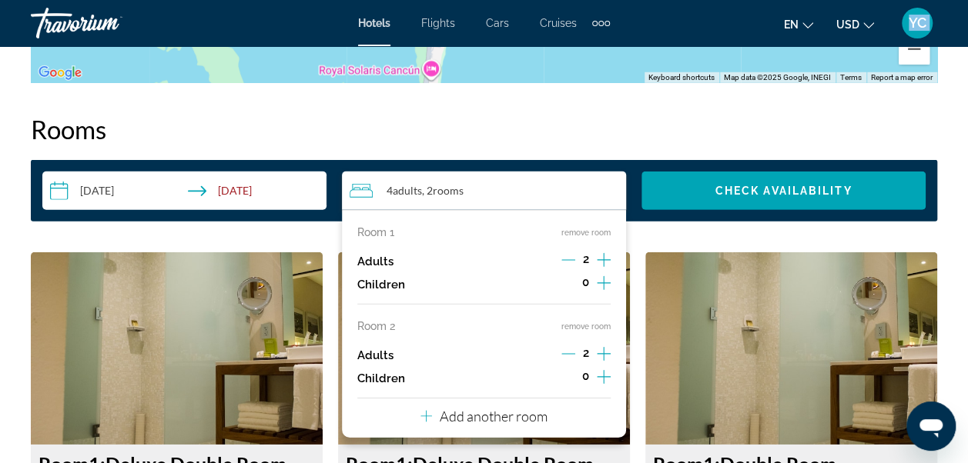
click at [422, 418] on icon "Travelers: 4 adults, 0 children" at bounding box center [426, 416] width 12 height 18
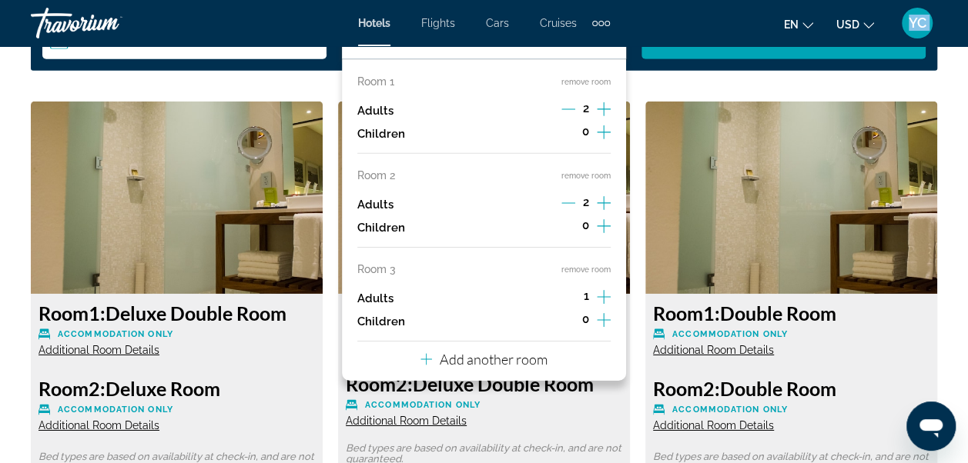
scroll to position [2349, 0]
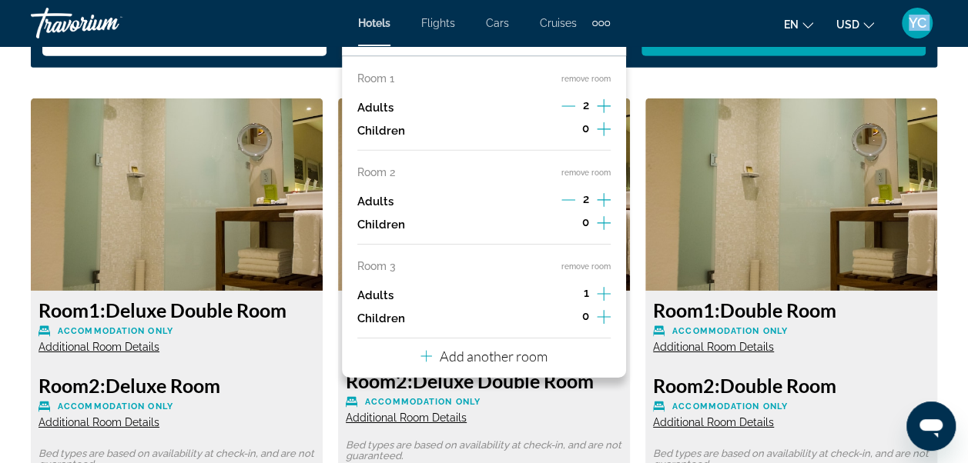
click at [607, 293] on icon "Increment adults" at bounding box center [604, 294] width 14 height 18
click at [426, 357] on icon "Travelers: 8 adults, 0 children" at bounding box center [426, 356] width 12 height 18
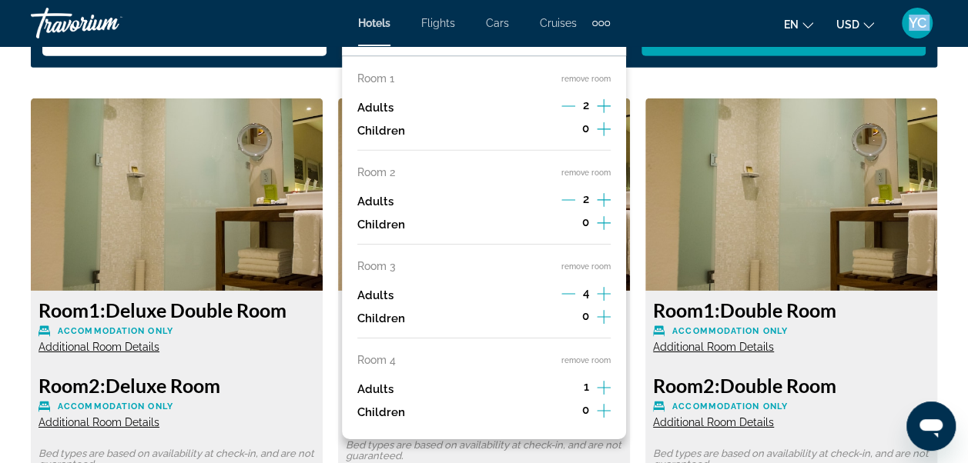
click at [603, 379] on icon "Increment adults" at bounding box center [604, 388] width 14 height 18
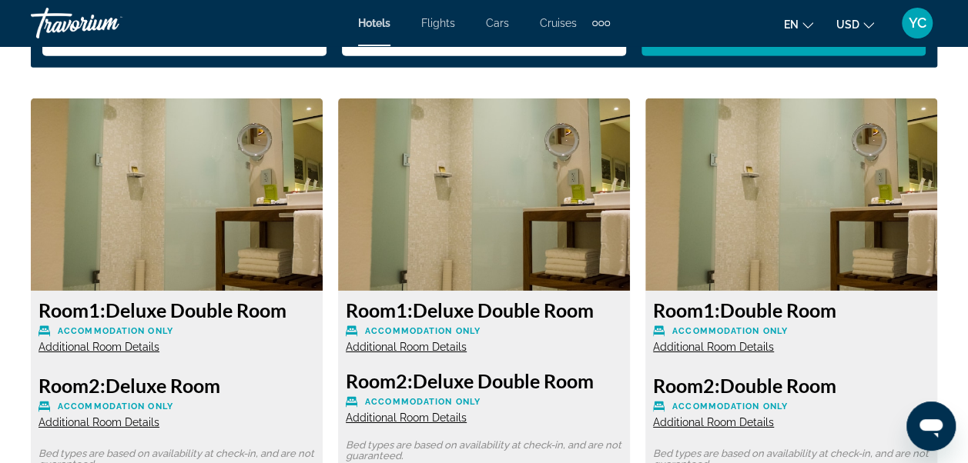
scroll to position [2318, 0]
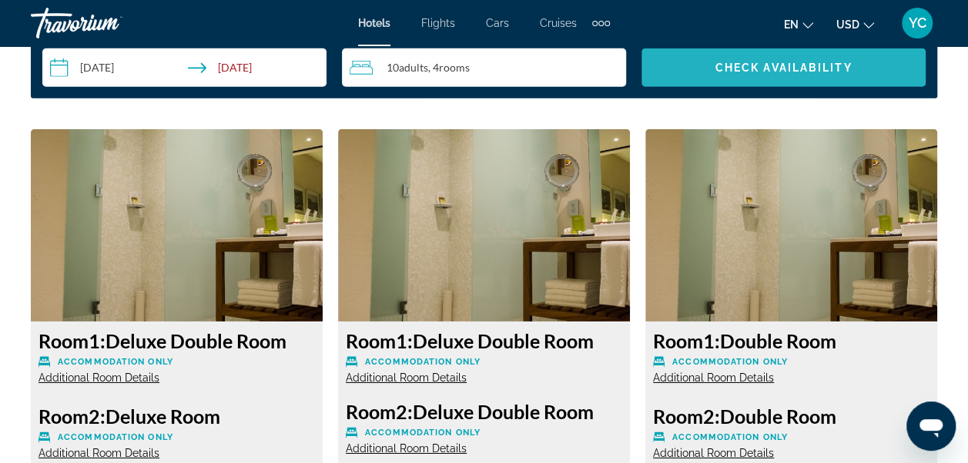
click at [813, 74] on span "Search widget" at bounding box center [783, 67] width 284 height 37
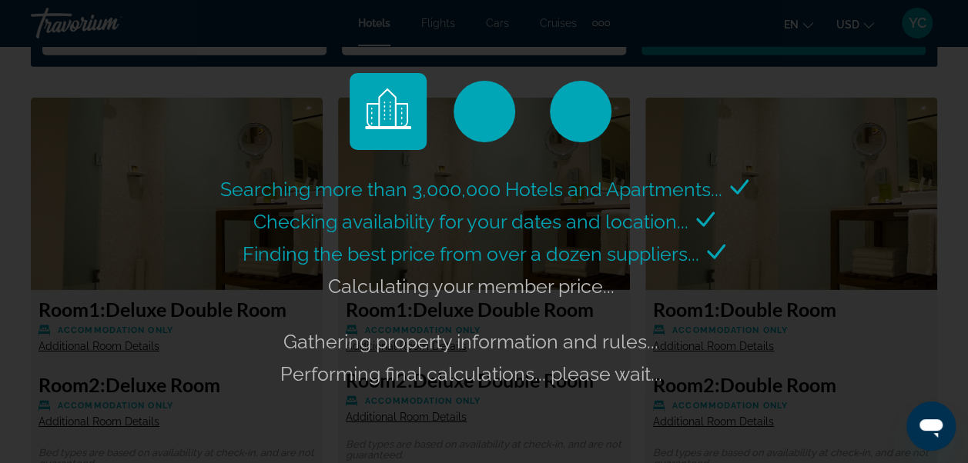
scroll to position [2379, 0]
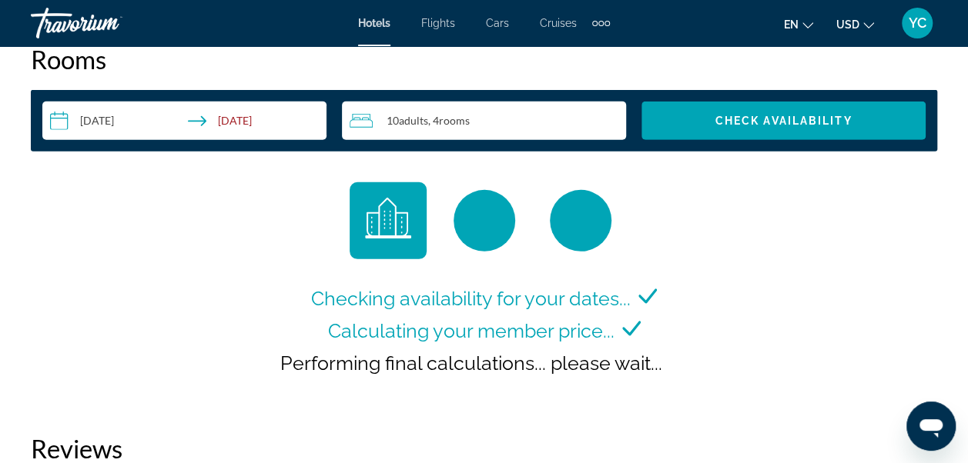
scroll to position [2242, 0]
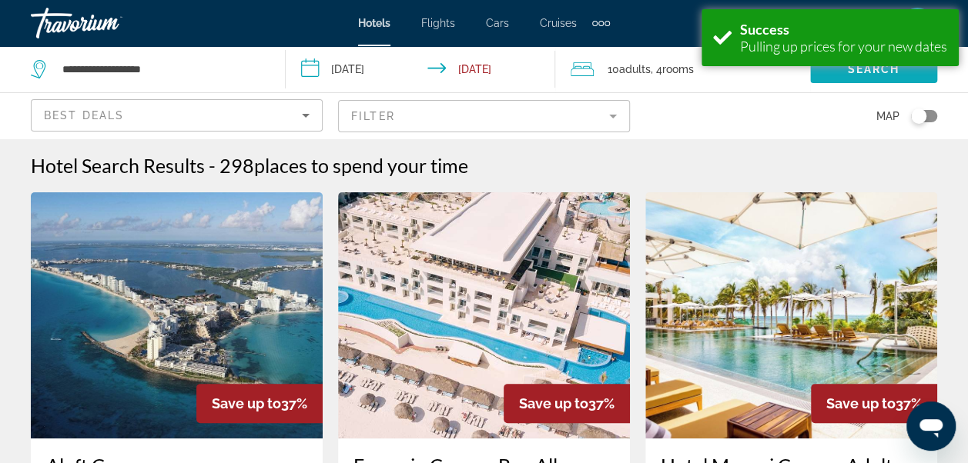
click at [834, 78] on span "Search widget" at bounding box center [873, 69] width 127 height 37
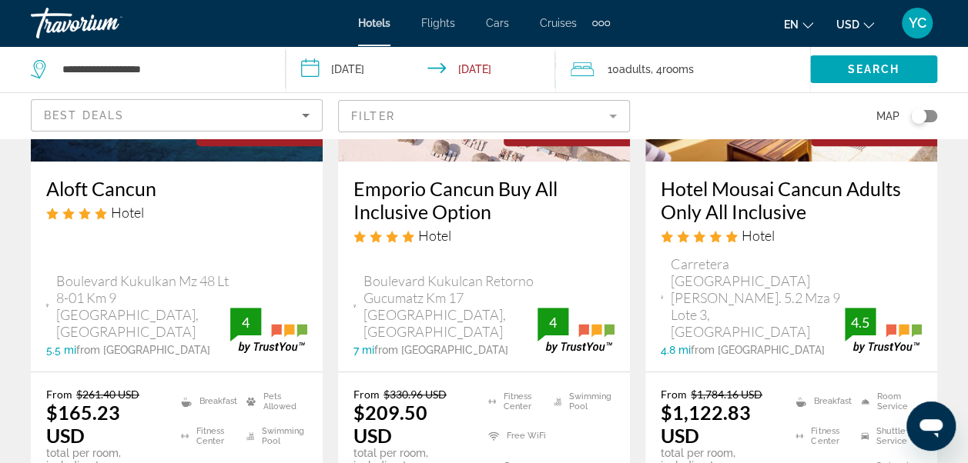
scroll to position [308, 0]
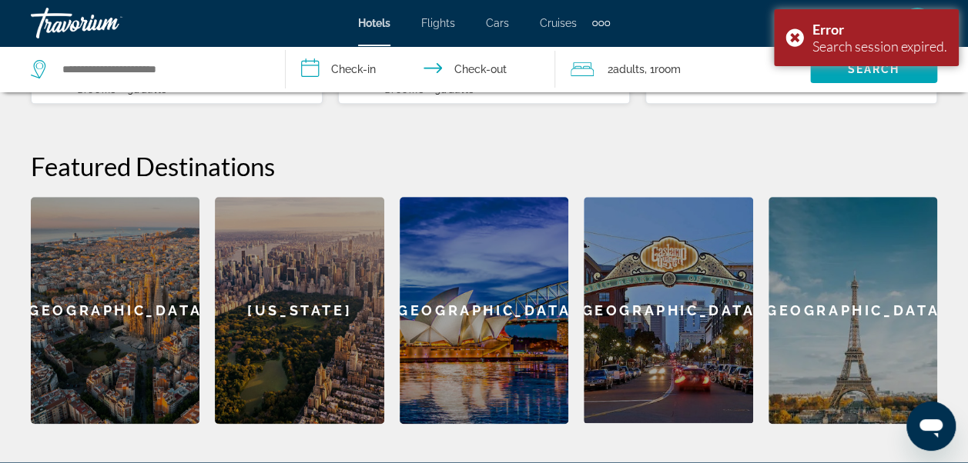
scroll to position [585, 0]
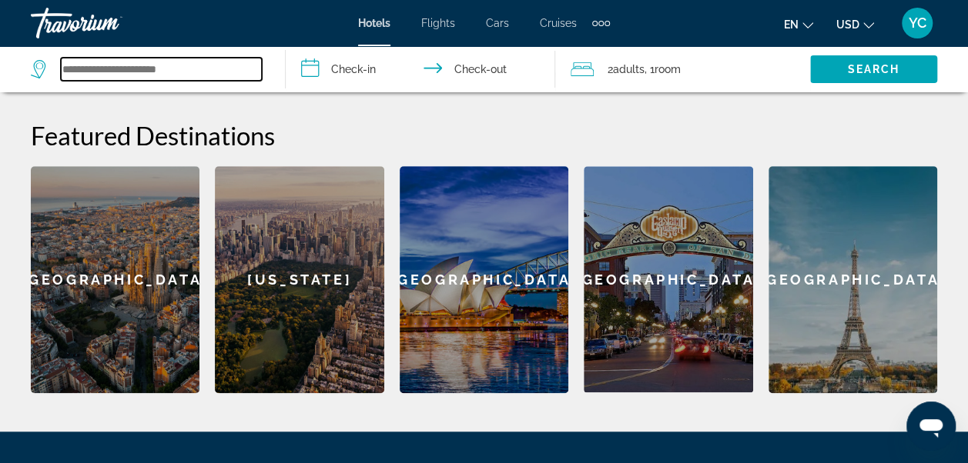
click at [237, 69] on input "Search widget" at bounding box center [161, 69] width 201 height 23
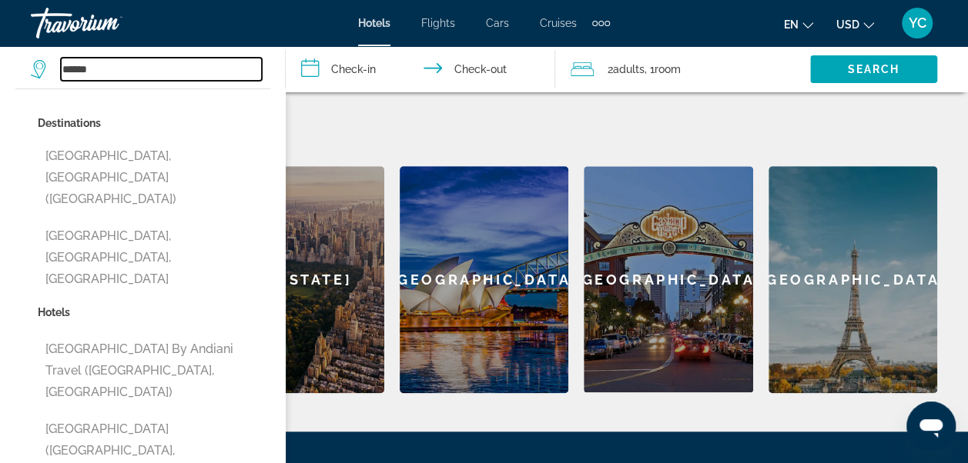
type input "******"
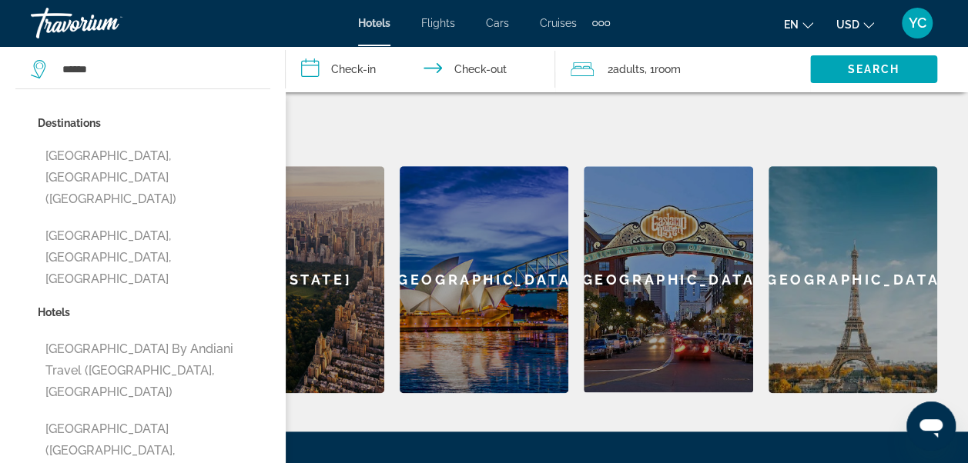
click at [341, 65] on input "**********" at bounding box center [424, 71] width 276 height 51
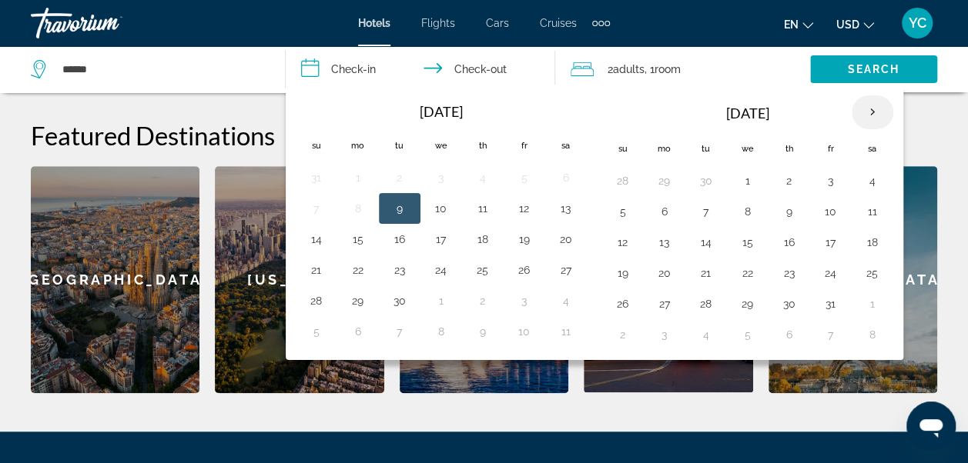
click at [861, 113] on th "Next month" at bounding box center [872, 112] width 42 height 34
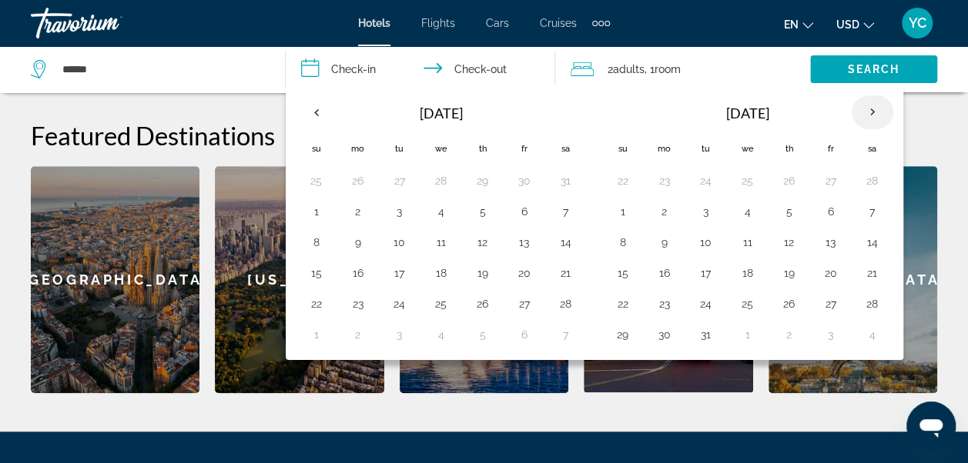
click at [861, 113] on th "Next month" at bounding box center [872, 112] width 42 height 34
click at [826, 181] on button "1" at bounding box center [830, 181] width 25 height 22
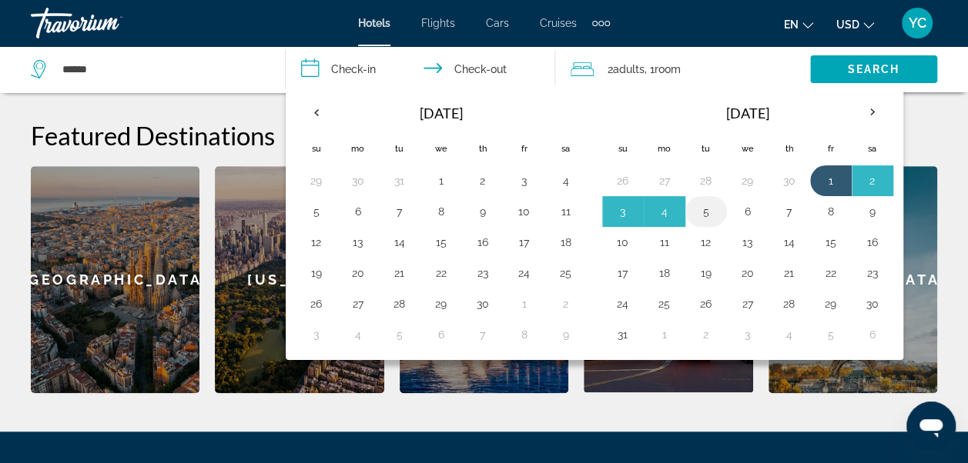
click at [704, 207] on button "5" at bounding box center [706, 212] width 25 height 22
type input "**********"
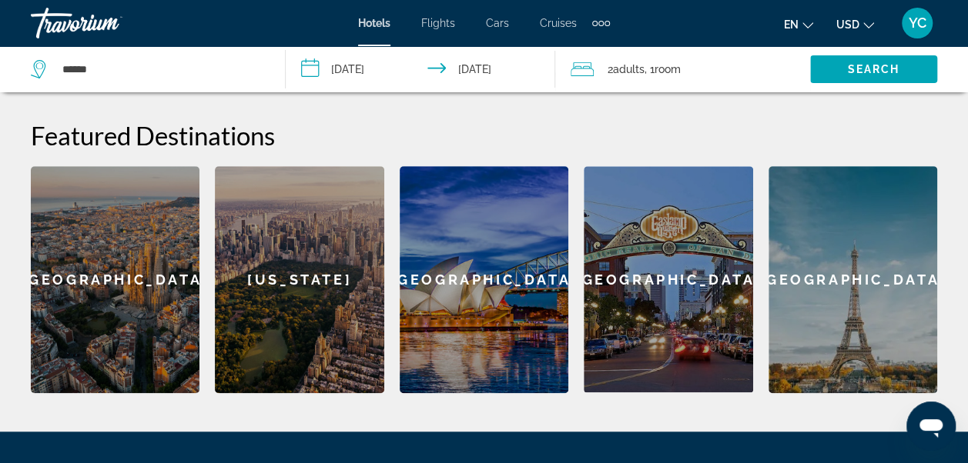
click at [737, 68] on div "2 Adult Adults , 1 Room rooms" at bounding box center [689, 70] width 239 height 22
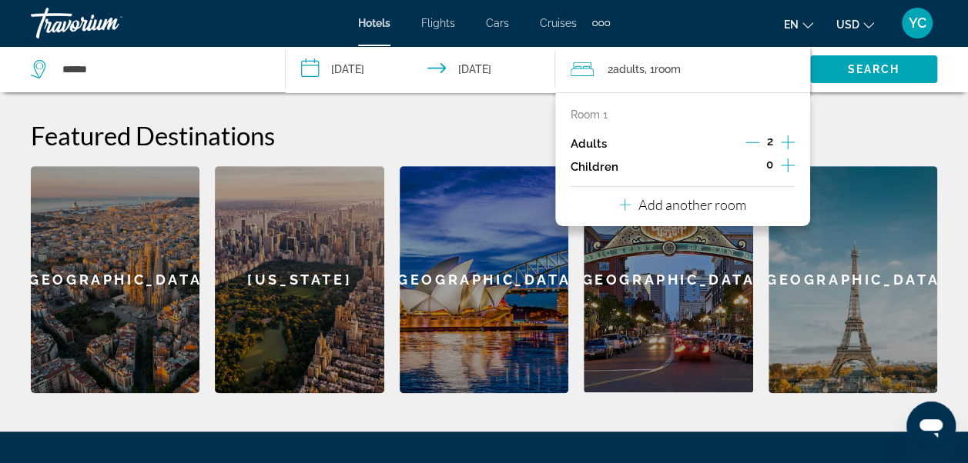
click at [620, 204] on icon "Travelers: 2 adults, 0 children" at bounding box center [625, 205] width 12 height 12
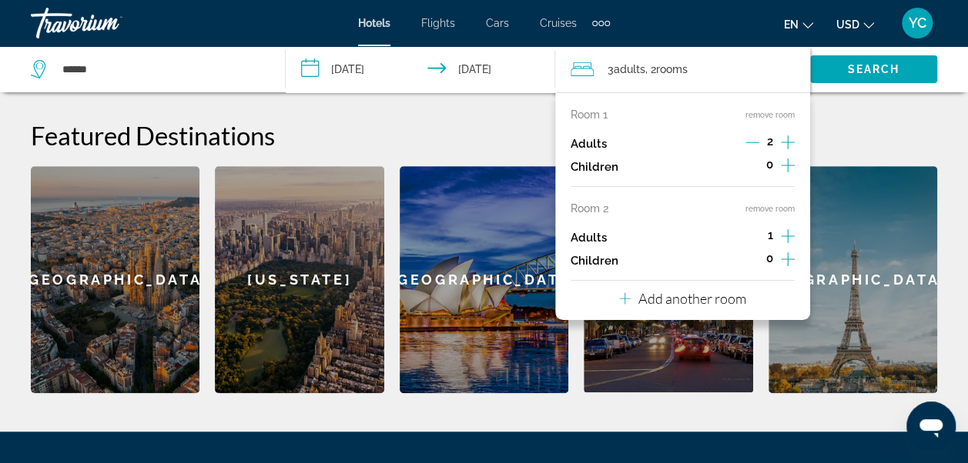
click at [787, 241] on icon "Increment adults" at bounding box center [788, 236] width 14 height 14
click at [625, 302] on icon "Travelers: 6 adults, 0 children" at bounding box center [625, 298] width 12 height 18
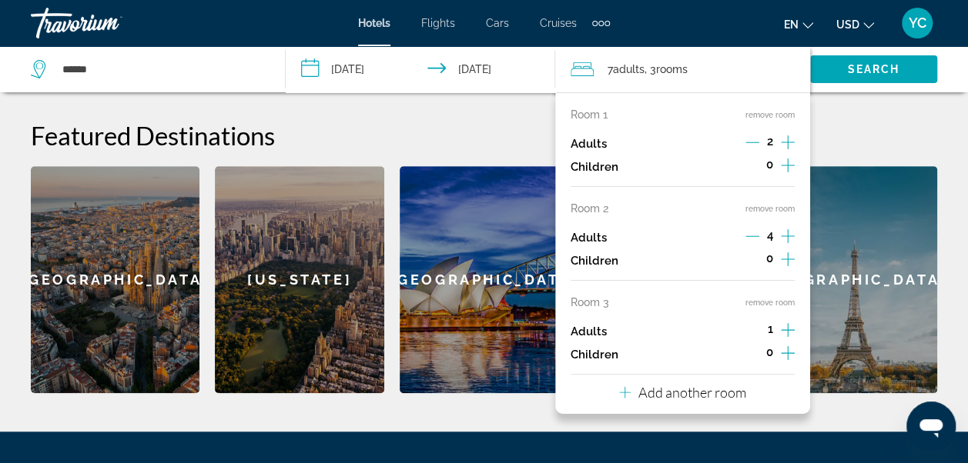
click at [784, 327] on icon "Increment adults" at bounding box center [788, 330] width 14 height 18
click at [637, 387] on div "Add another room" at bounding box center [682, 392] width 127 height 18
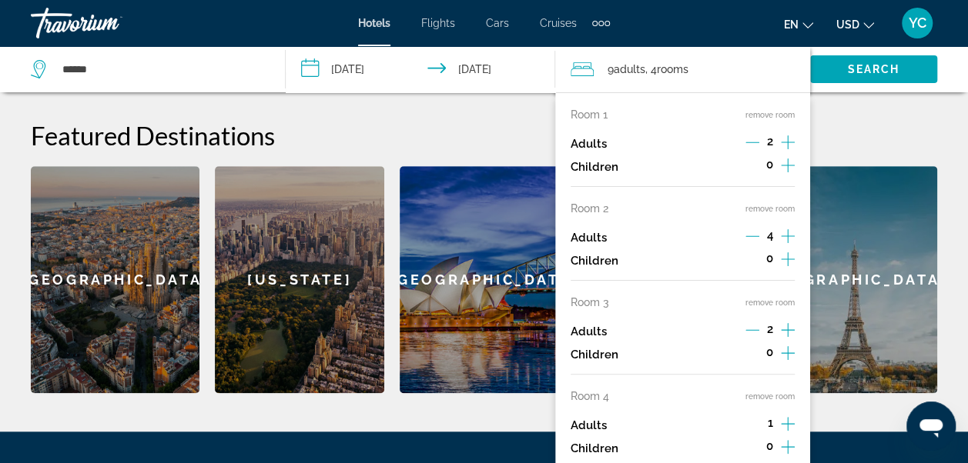
click at [791, 420] on icon "Increment adults" at bounding box center [788, 424] width 14 height 18
click at [858, 77] on span "Search widget" at bounding box center [873, 69] width 127 height 37
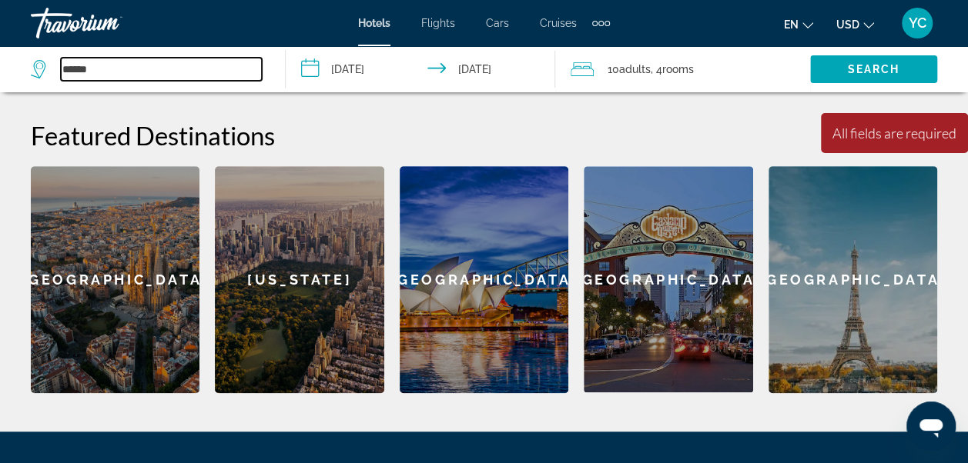
click at [187, 77] on input "******" at bounding box center [161, 69] width 201 height 23
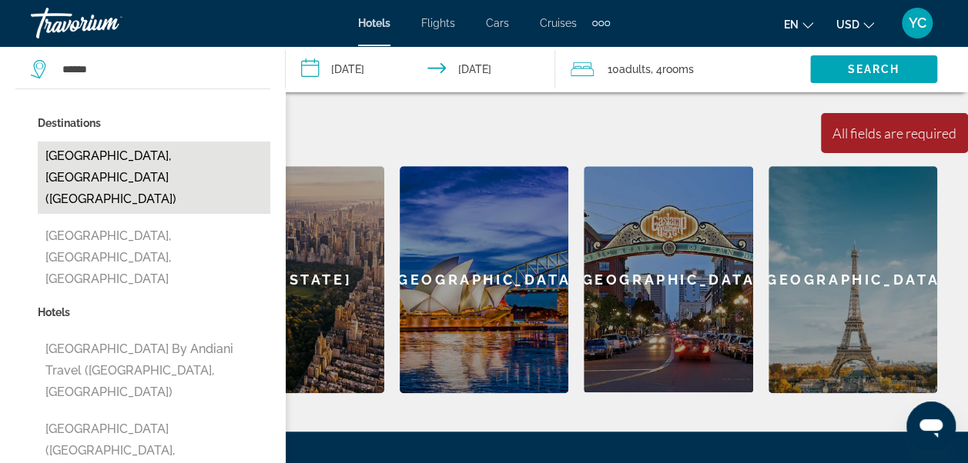
click at [149, 155] on button "[GEOGRAPHIC_DATA], [GEOGRAPHIC_DATA] ([GEOGRAPHIC_DATA])" at bounding box center [154, 178] width 232 height 72
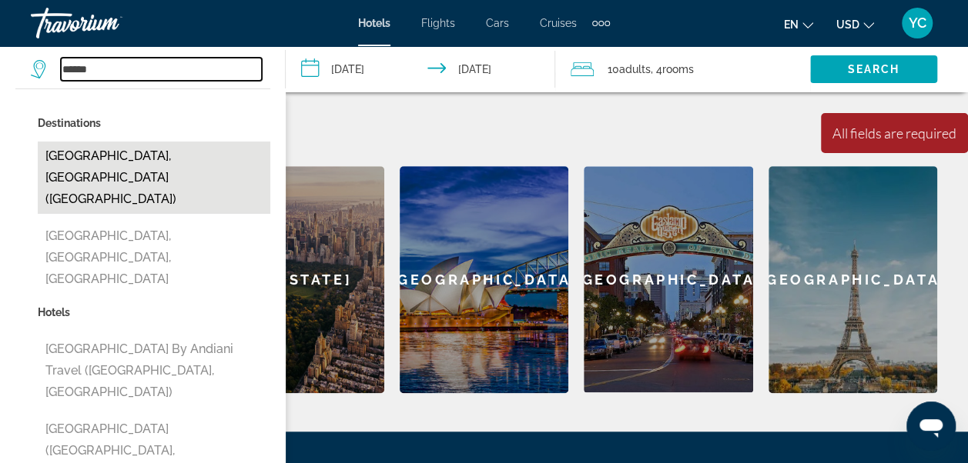
type input "**********"
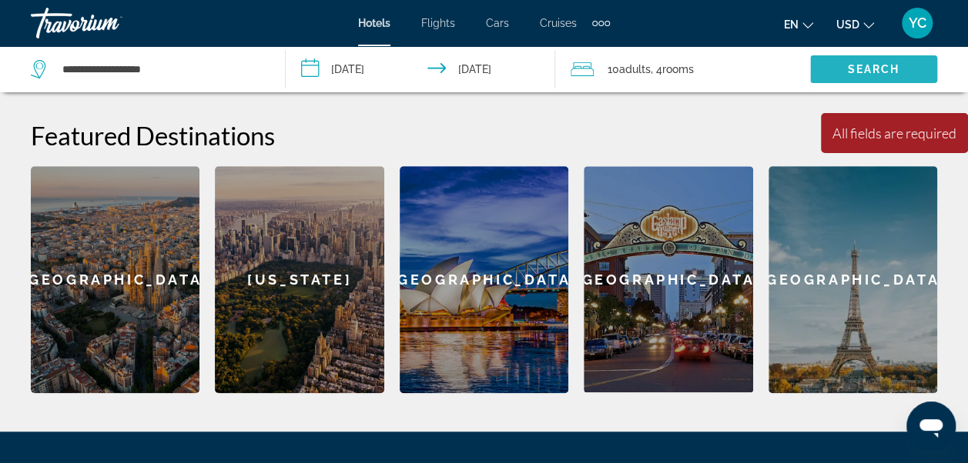
click at [876, 60] on span "Search widget" at bounding box center [873, 69] width 127 height 37
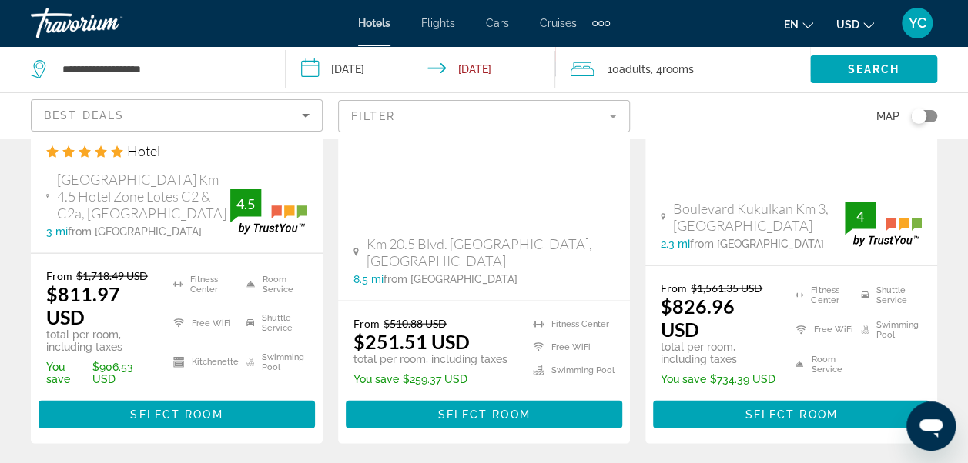
scroll to position [1622, 0]
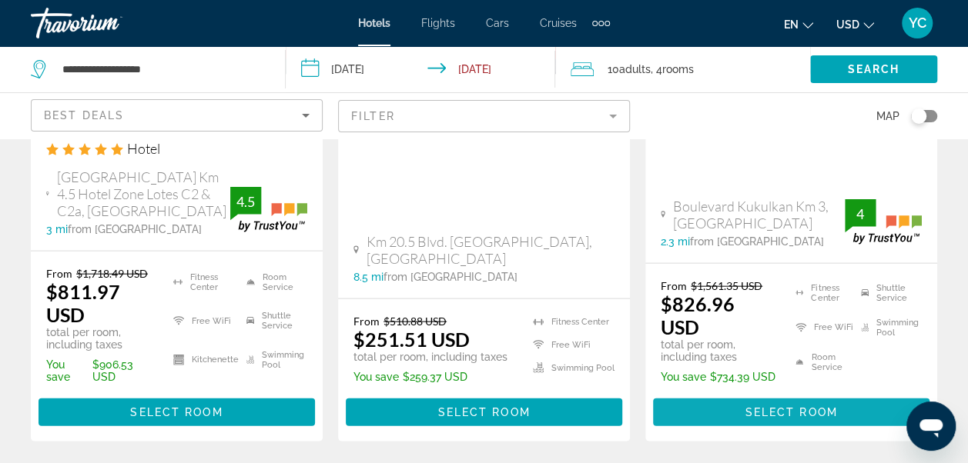
click at [838, 402] on span "Main content" at bounding box center [791, 412] width 276 height 37
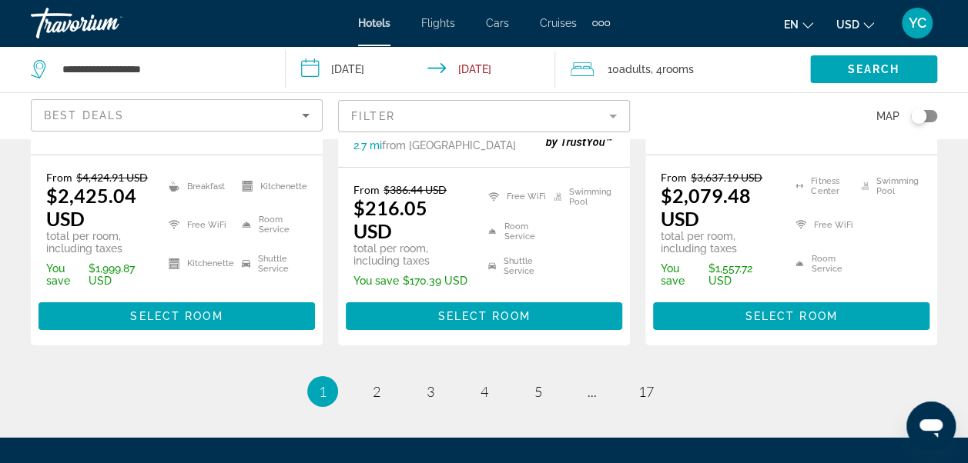
scroll to position [2380, 0]
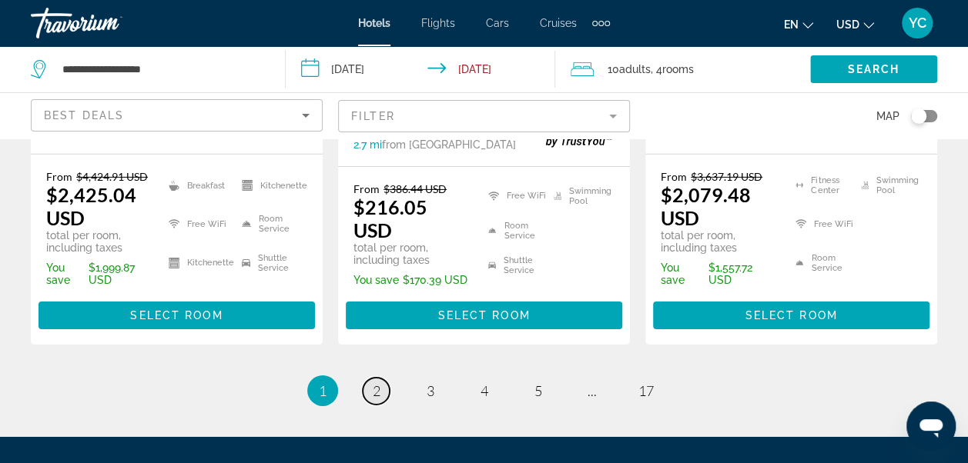
click at [376, 383] on span "2" at bounding box center [377, 391] width 8 height 17
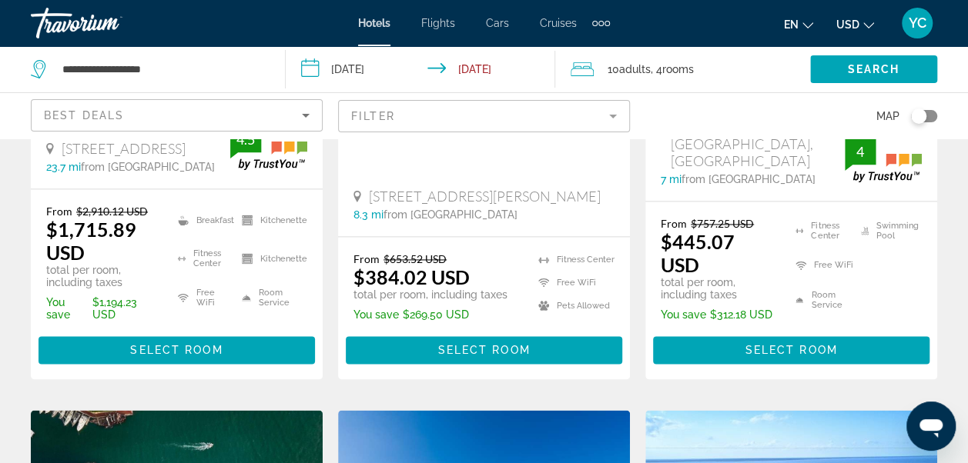
scroll to position [1016, 0]
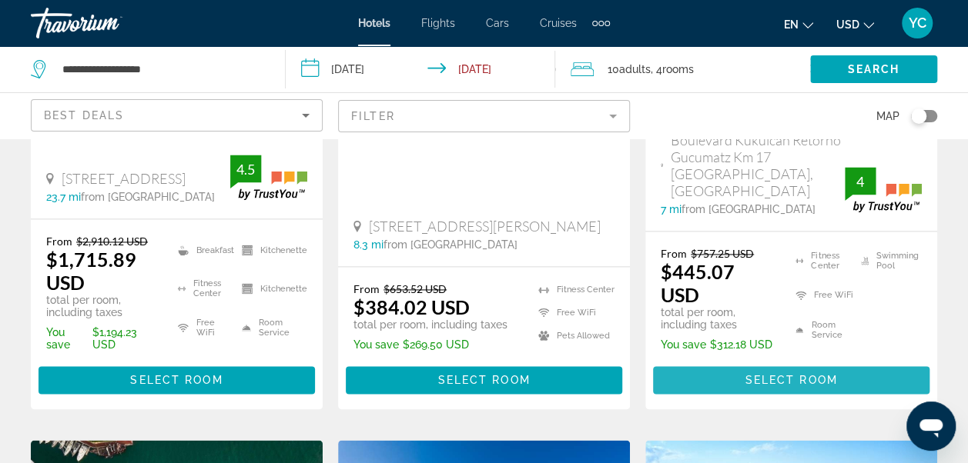
click at [835, 374] on span "Select Room" at bounding box center [790, 380] width 92 height 12
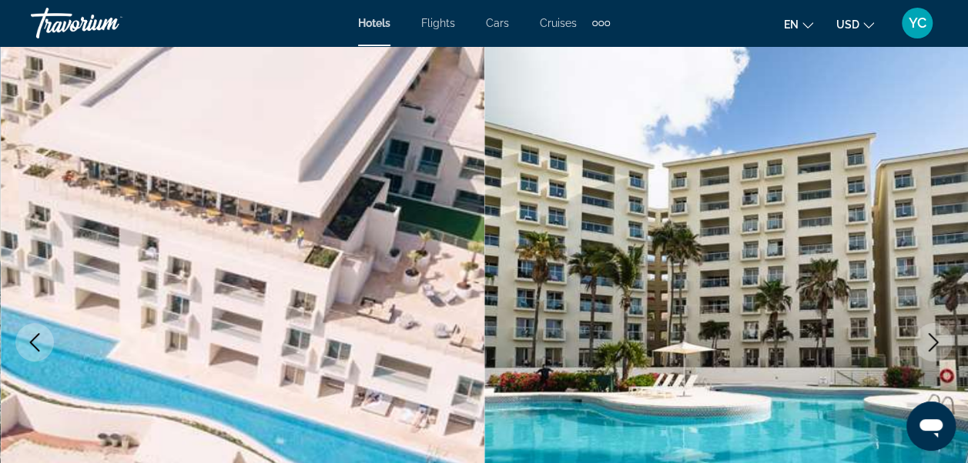
scroll to position [92, 0]
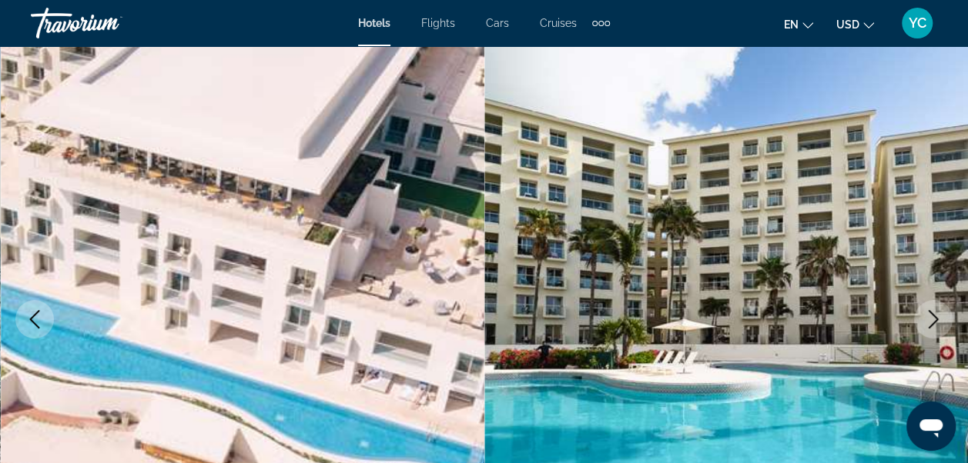
click at [931, 319] on icon "Next image" at bounding box center [933, 319] width 18 height 18
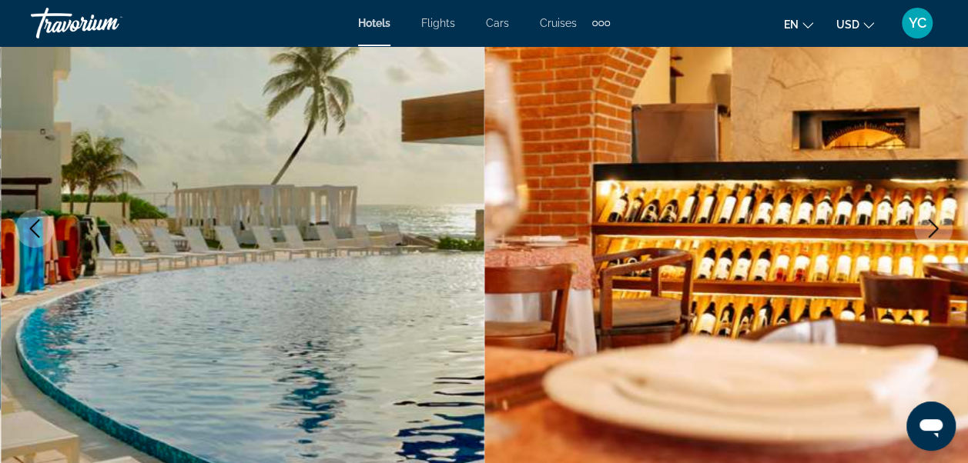
scroll to position [185, 0]
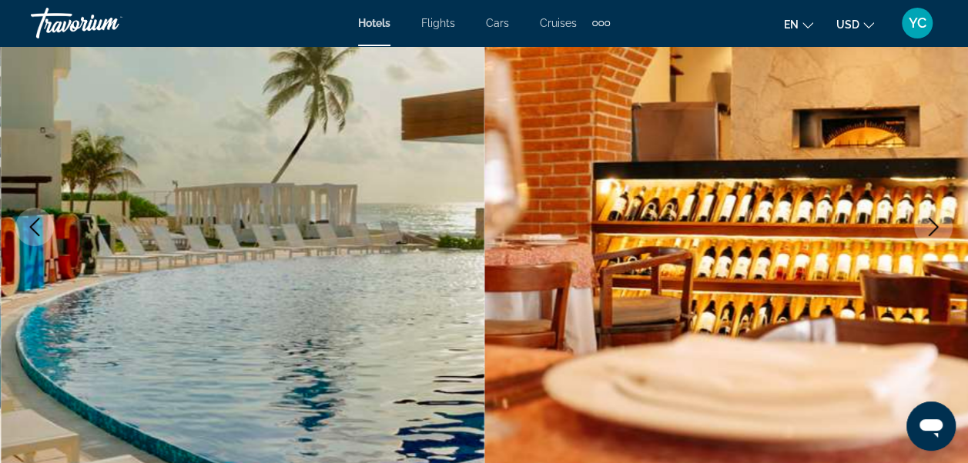
click at [933, 228] on icon "Next image" at bounding box center [933, 227] width 18 height 18
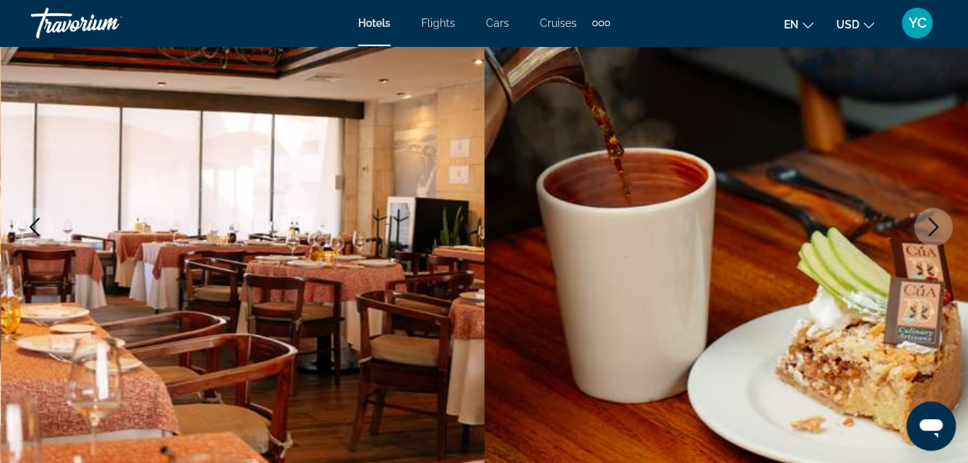
click at [933, 228] on icon "Next image" at bounding box center [933, 227] width 18 height 18
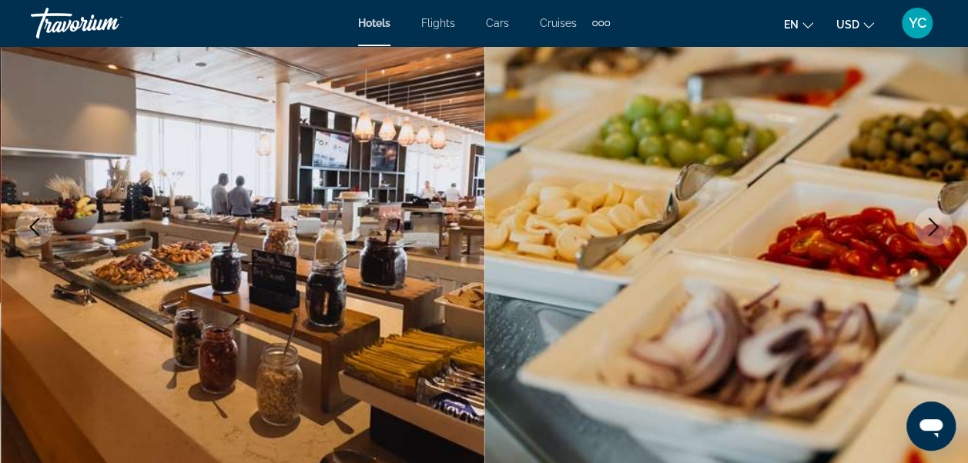
click at [933, 228] on icon "Next image" at bounding box center [933, 227] width 18 height 18
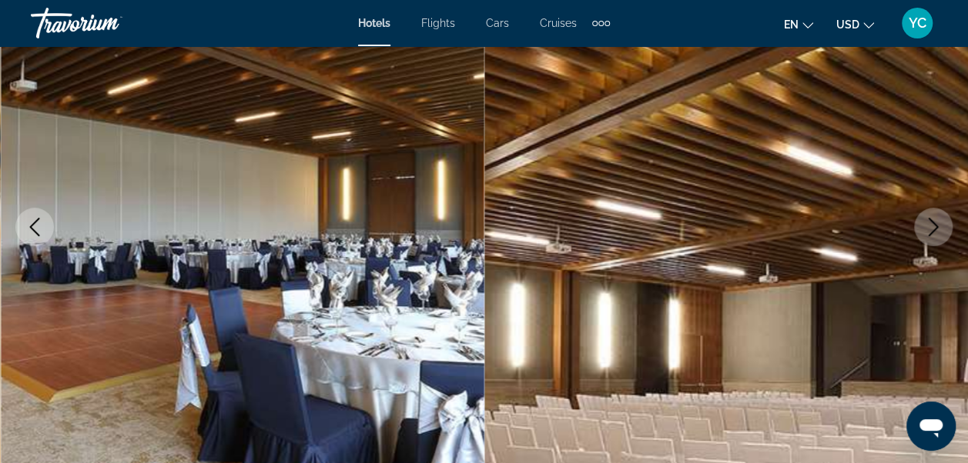
click at [933, 228] on icon "Next image" at bounding box center [933, 227] width 18 height 18
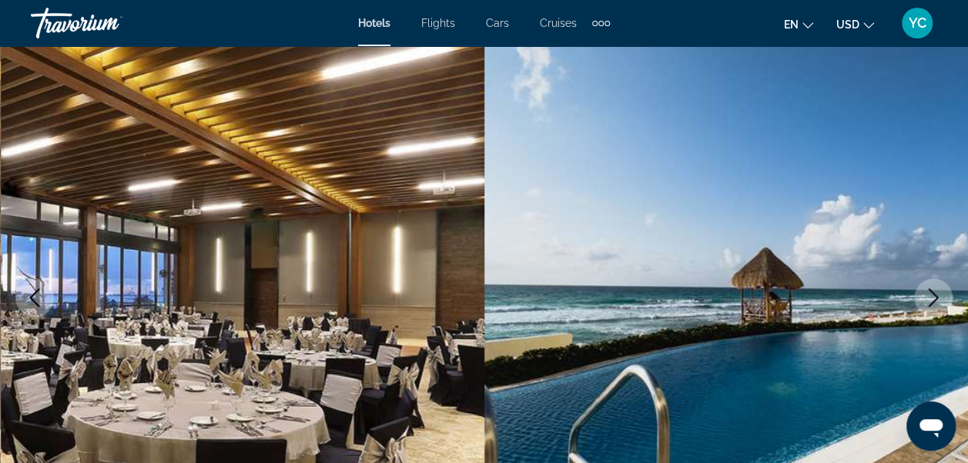
scroll to position [42, 0]
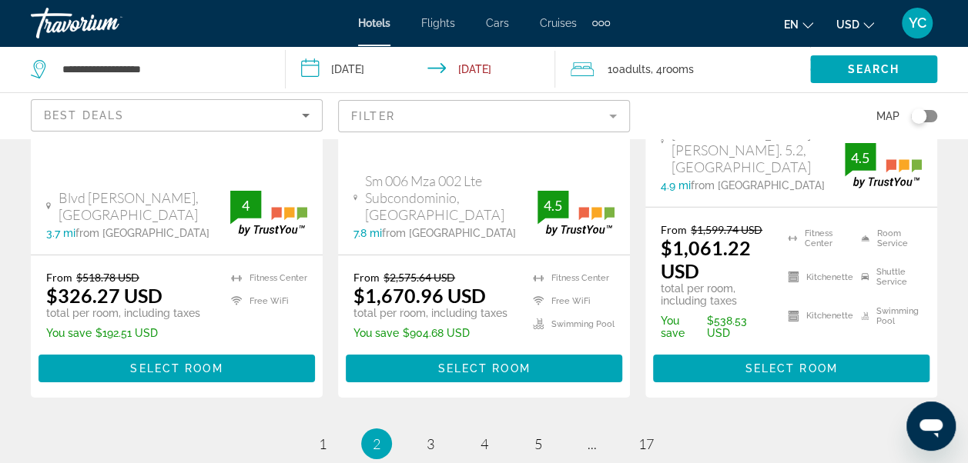
scroll to position [2328, 0]
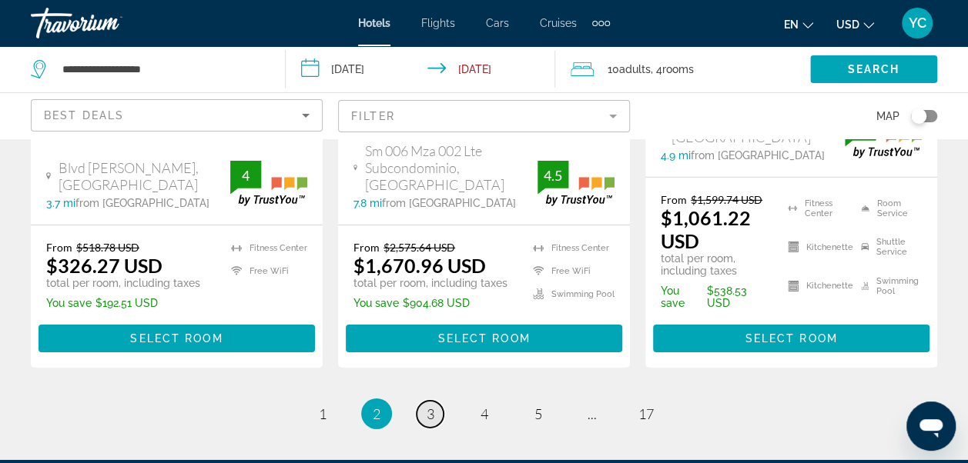
click at [434, 401] on link "page 3" at bounding box center [429, 414] width 27 height 27
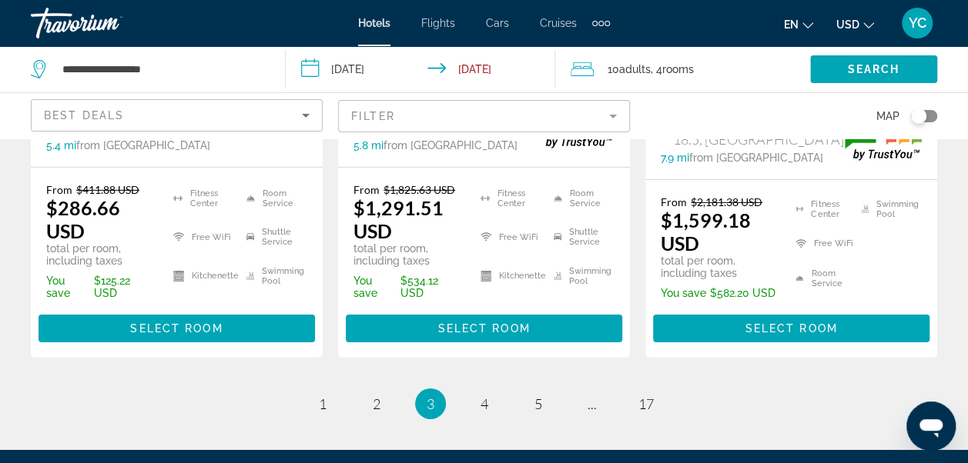
scroll to position [2350, 0]
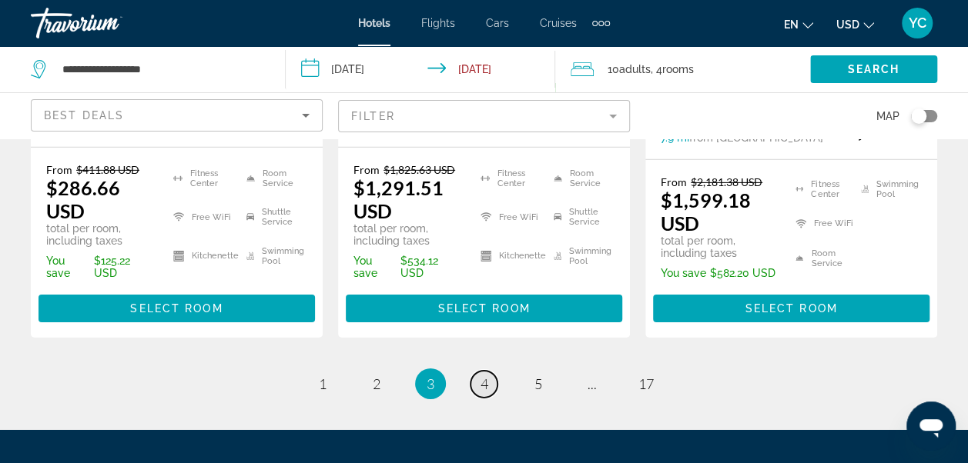
click at [485, 376] on span "4" at bounding box center [484, 384] width 8 height 17
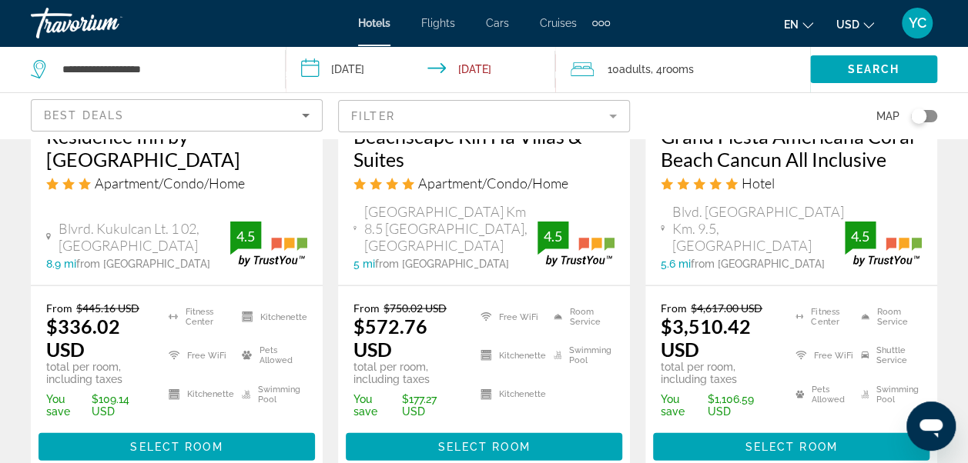
scroll to position [1631, 0]
